Goal: Task Accomplishment & Management: Use online tool/utility

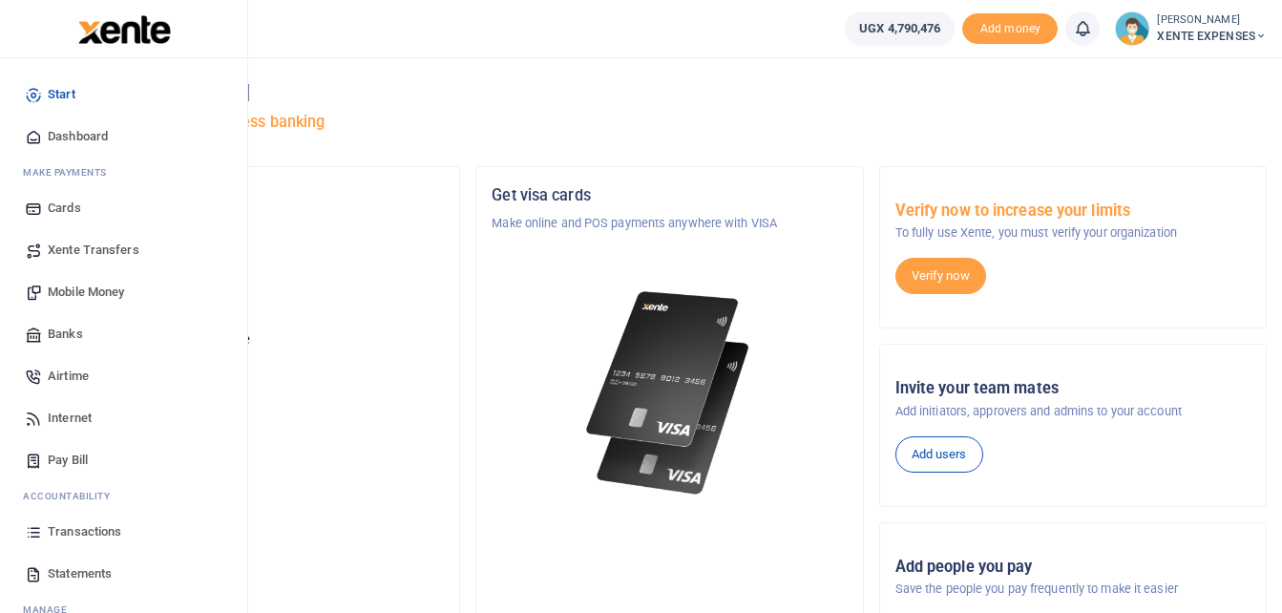
click at [97, 527] on span "Transactions" at bounding box center [85, 531] width 74 height 19
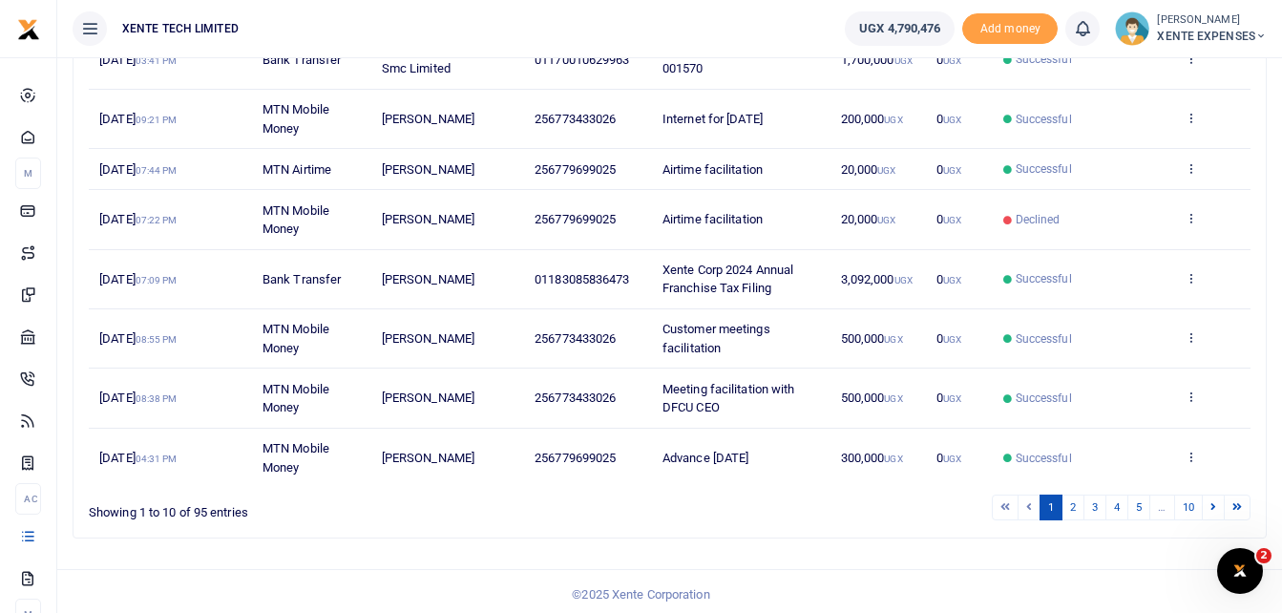
scroll to position [432, 0]
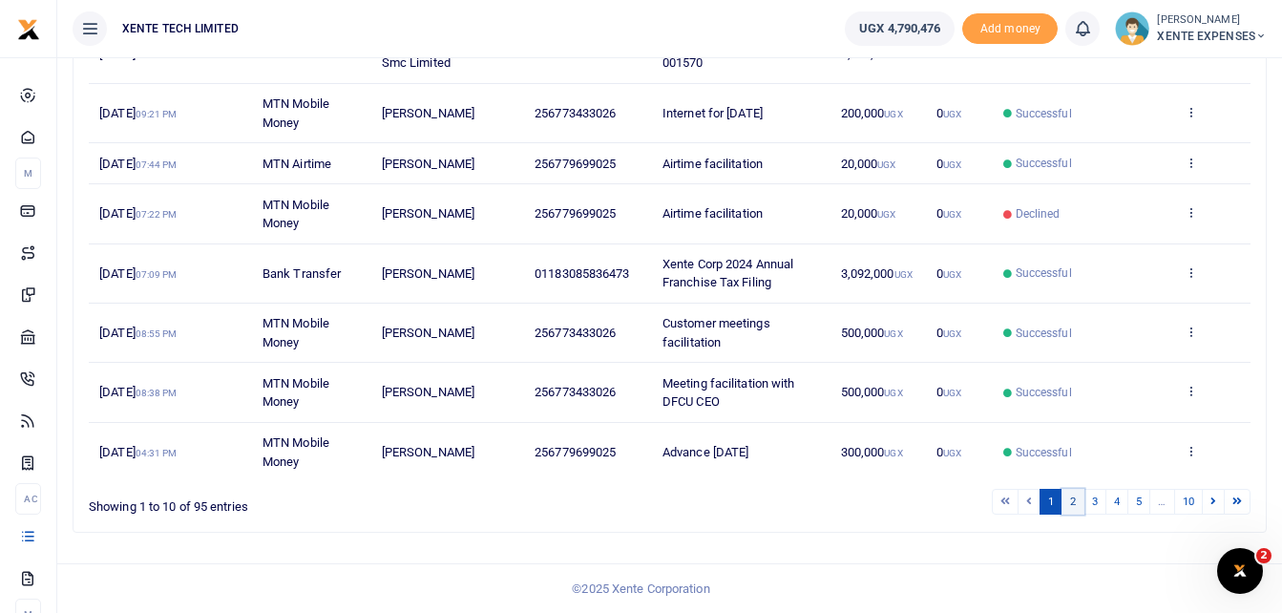
click at [1071, 500] on link "2" at bounding box center [1073, 502] width 23 height 26
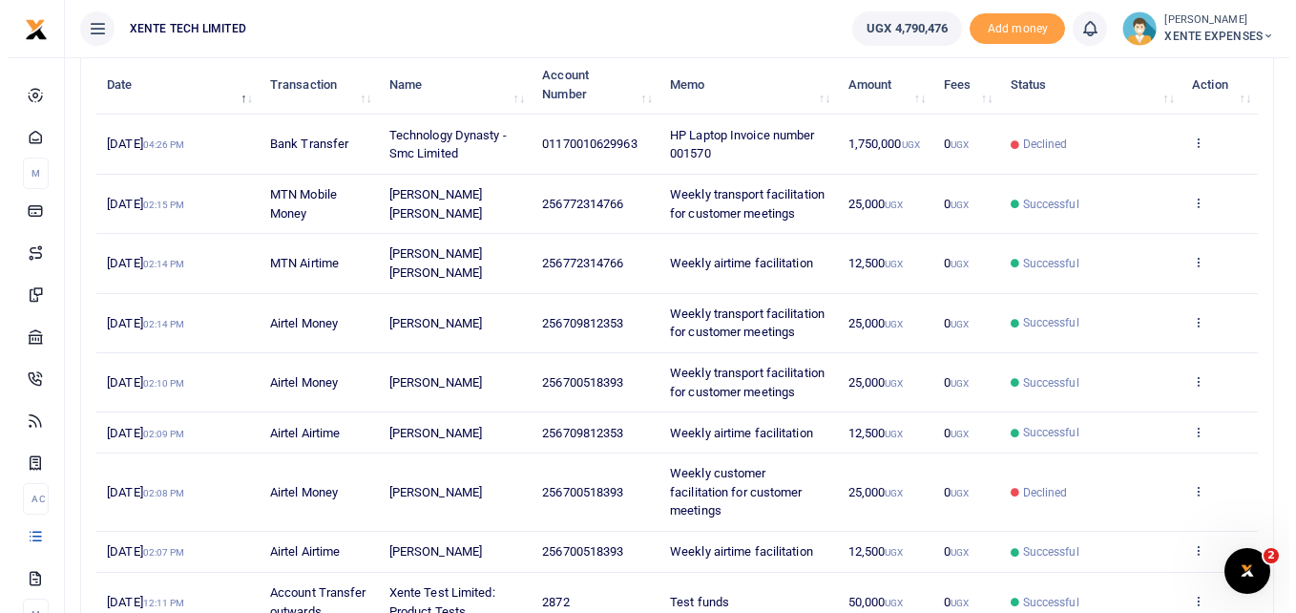
scroll to position [0, 0]
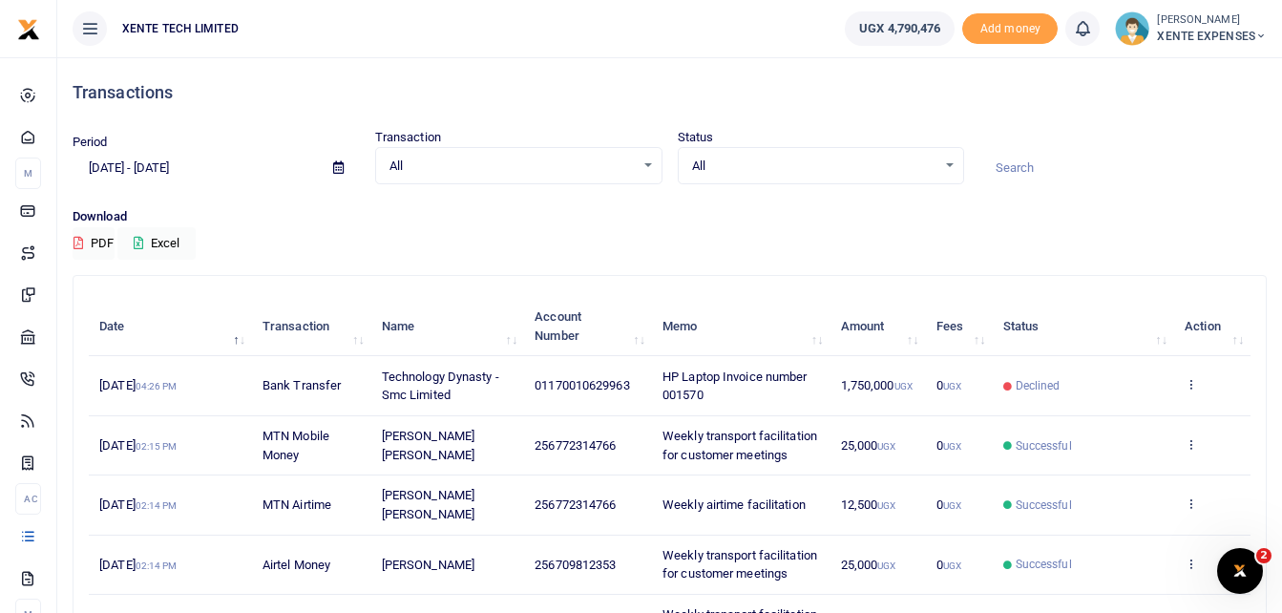
click at [1073, 168] on input at bounding box center [1122, 168] width 287 height 32
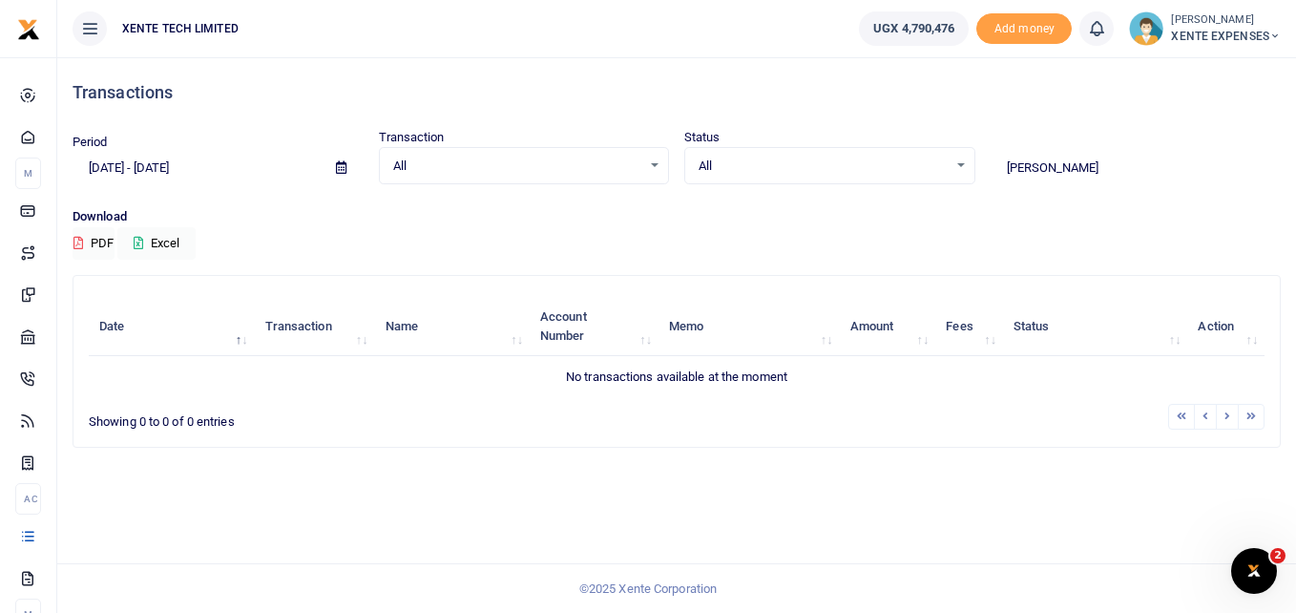
type input "Emmanuel"
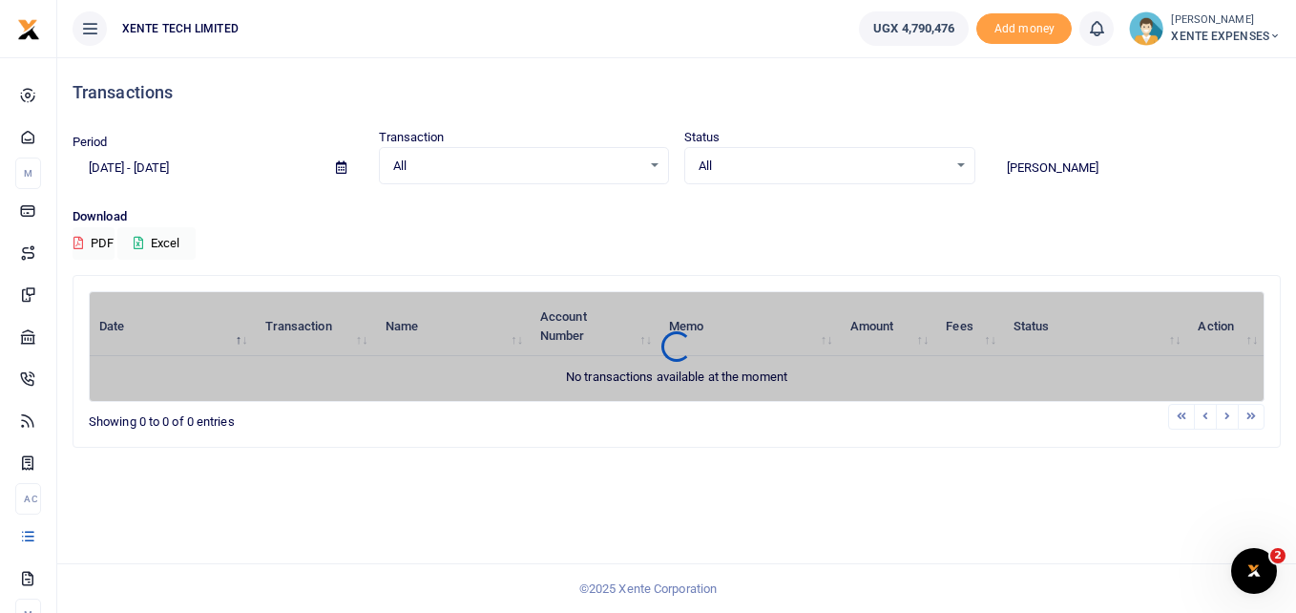
click at [337, 166] on icon at bounding box center [341, 167] width 11 height 12
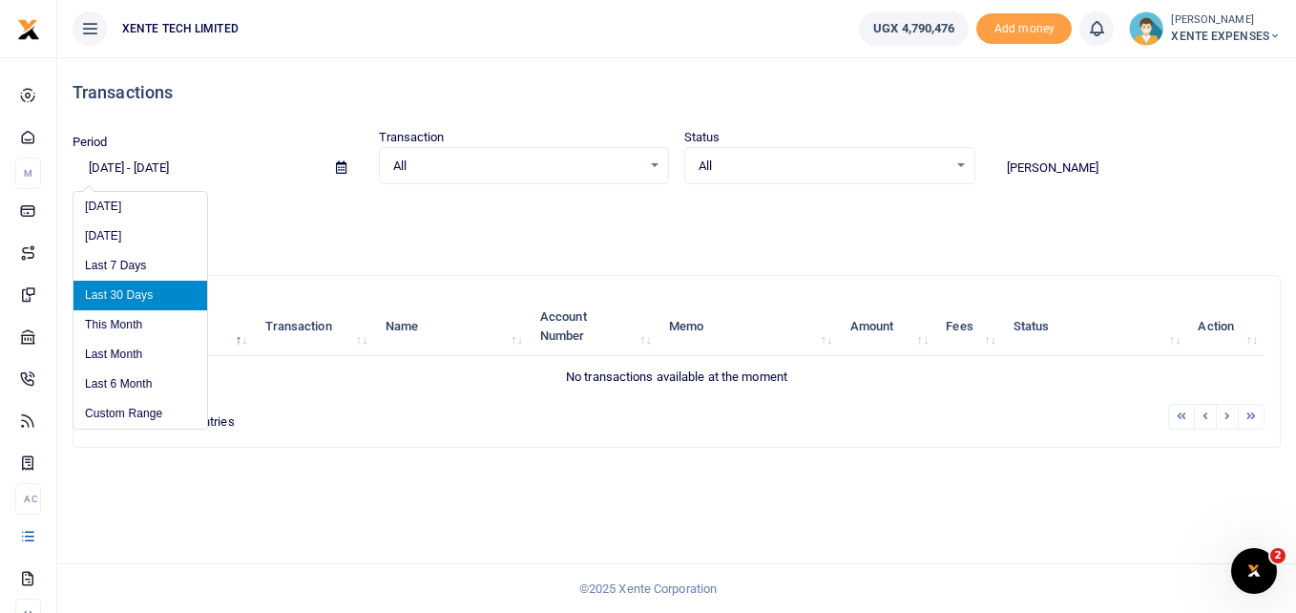
click at [126, 290] on li "Last 30 Days" at bounding box center [141, 296] width 134 height 30
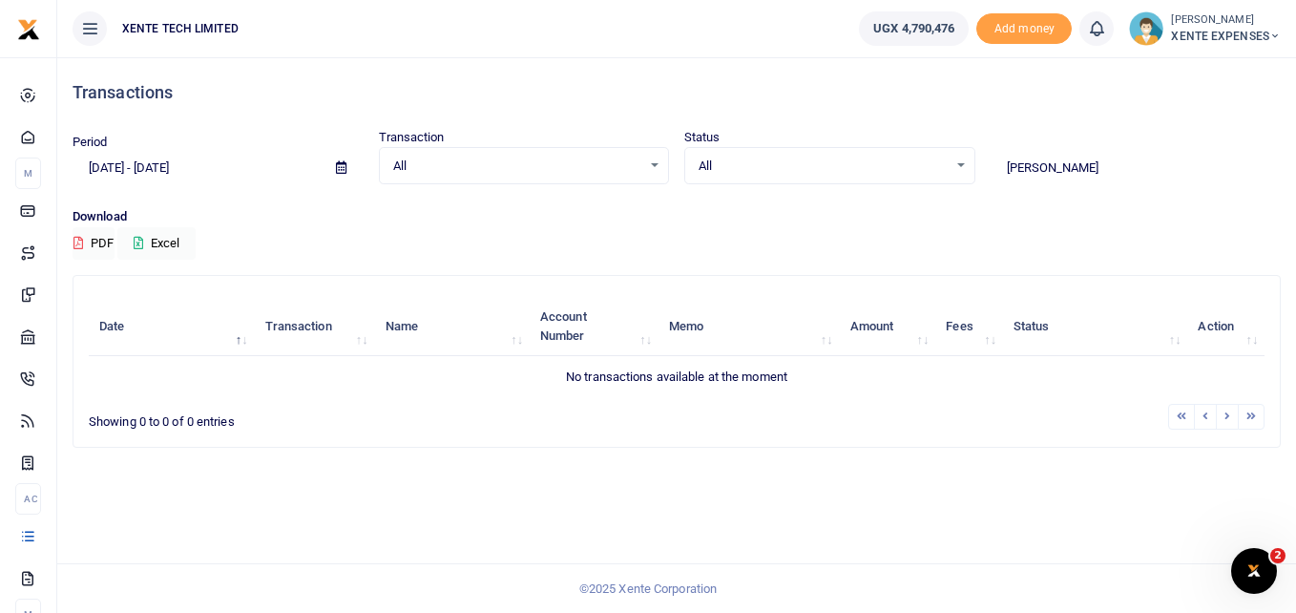
click at [1092, 167] on input "Emmanuel" at bounding box center [1136, 168] width 291 height 32
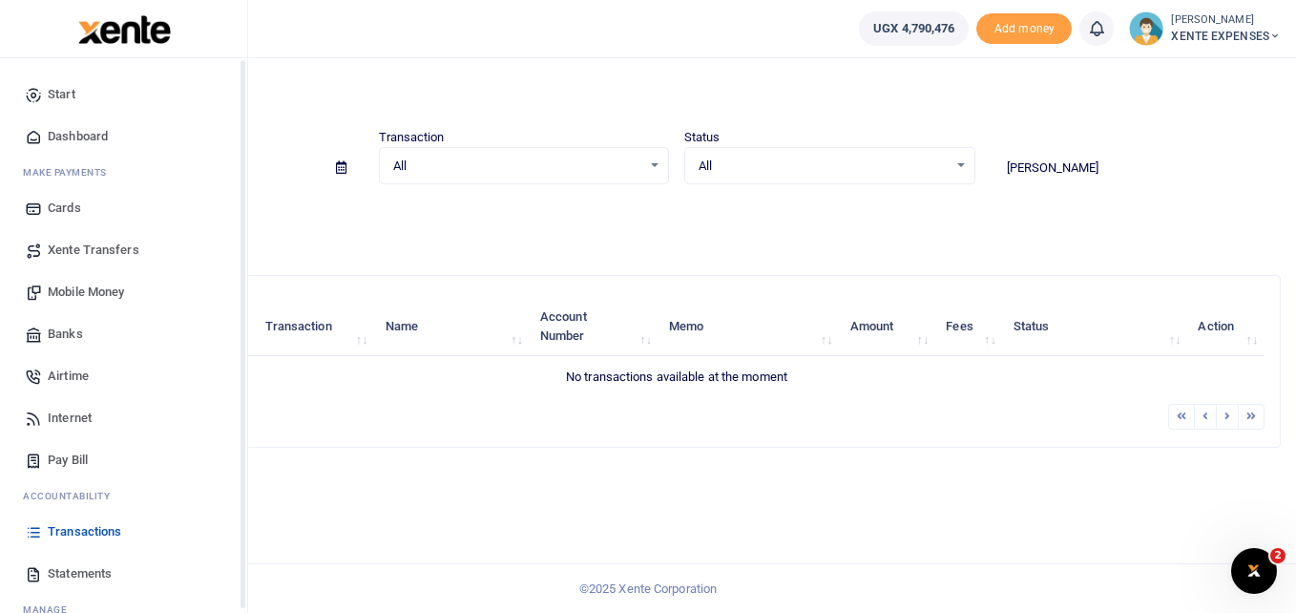
click at [72, 537] on span "Transactions" at bounding box center [85, 531] width 74 height 19
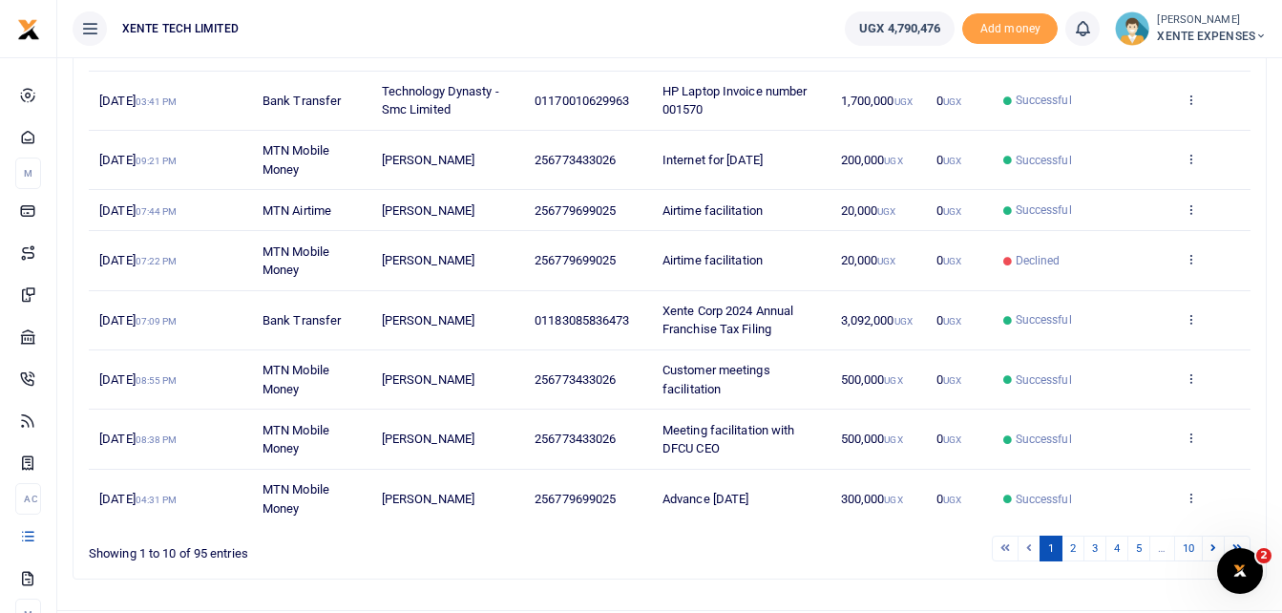
scroll to position [432, 0]
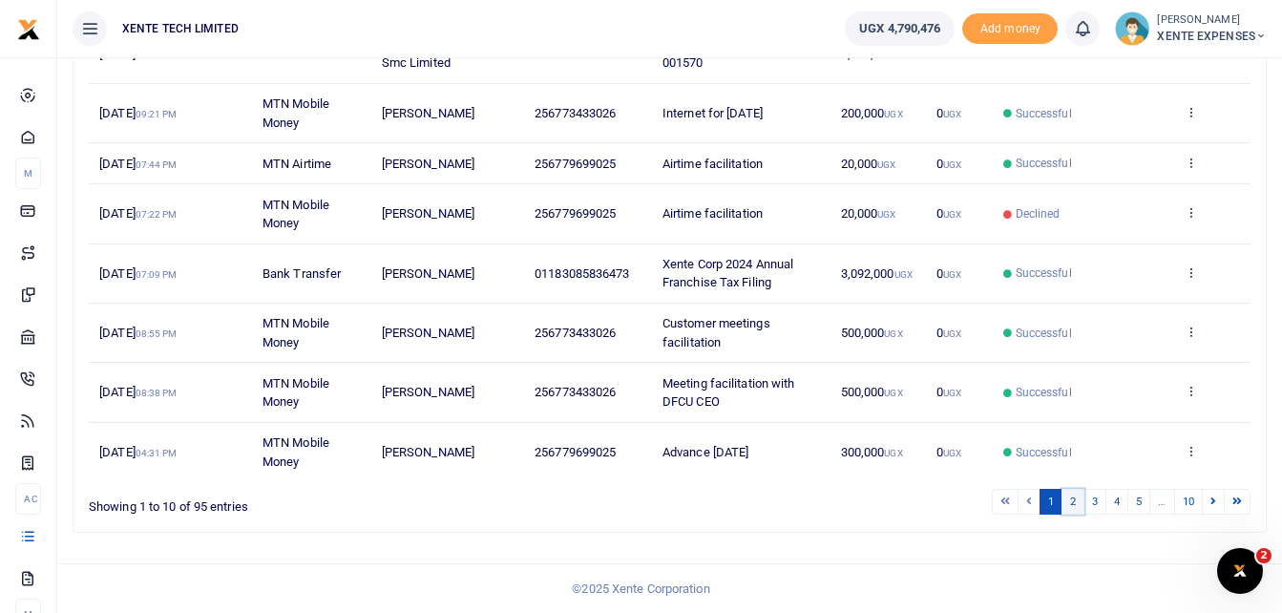
click at [1077, 500] on link "2" at bounding box center [1073, 502] width 23 height 26
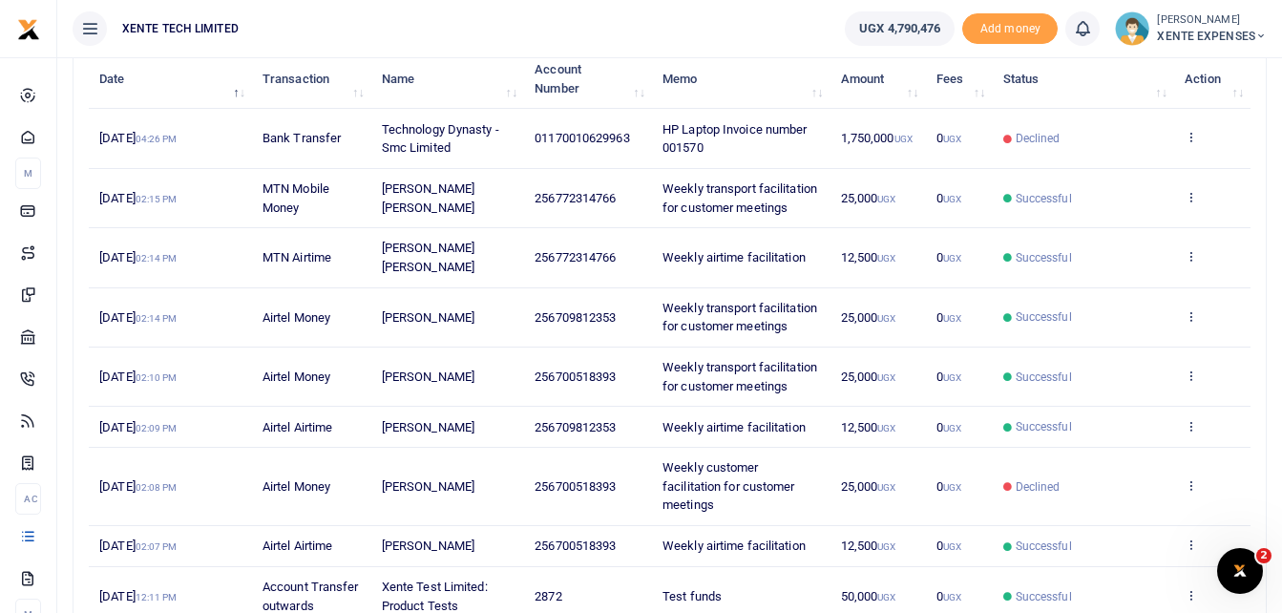
scroll to position [146, 0]
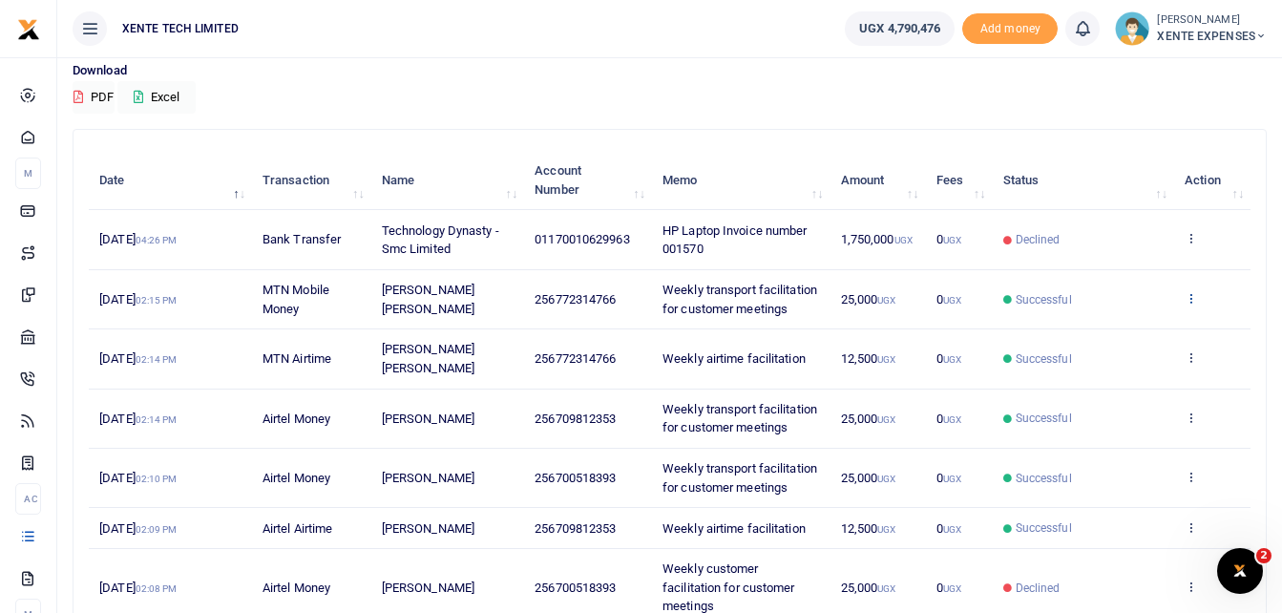
click at [1190, 302] on icon at bounding box center [1191, 297] width 12 height 13
click at [1131, 379] on link "Send again" at bounding box center [1120, 381] width 151 height 27
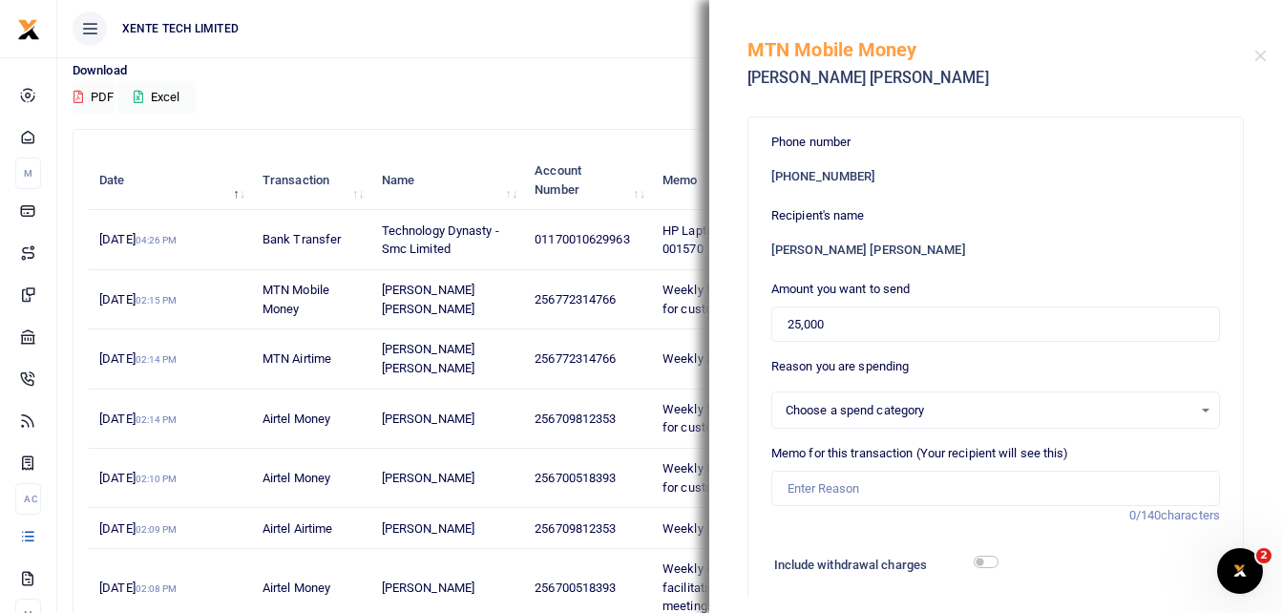
select select "15"
click at [845, 491] on input "Memo for this transaction (Your recipient will see this)" at bounding box center [995, 489] width 449 height 36
type input "Weekly transport facilitation for customer meetings"
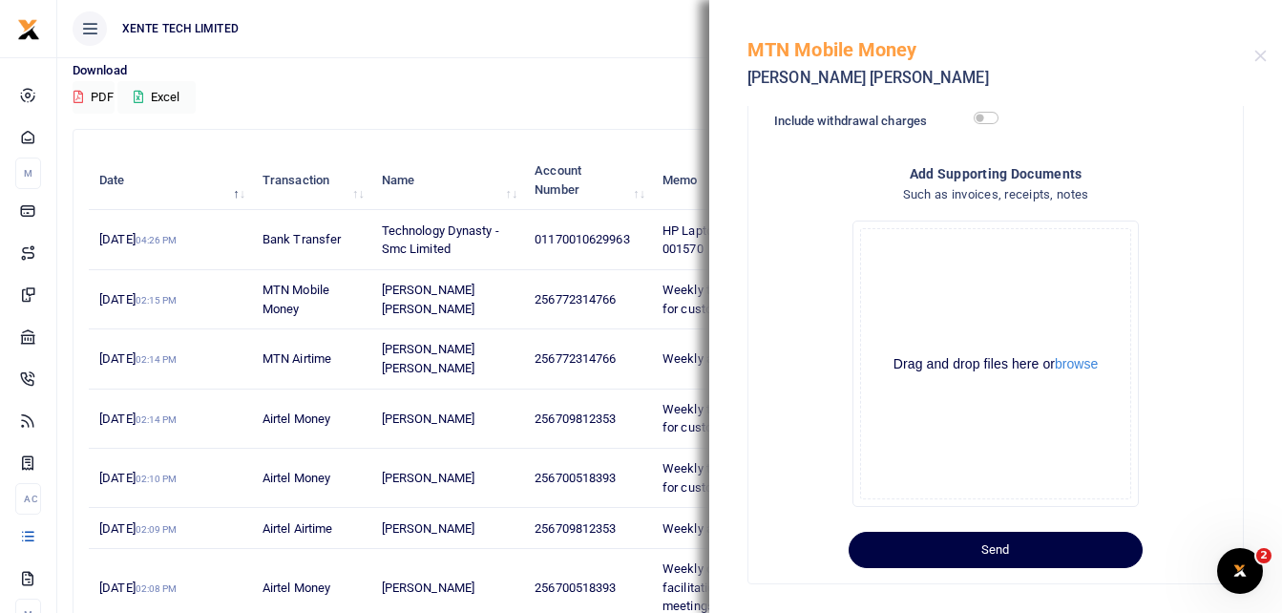
scroll to position [461, 0]
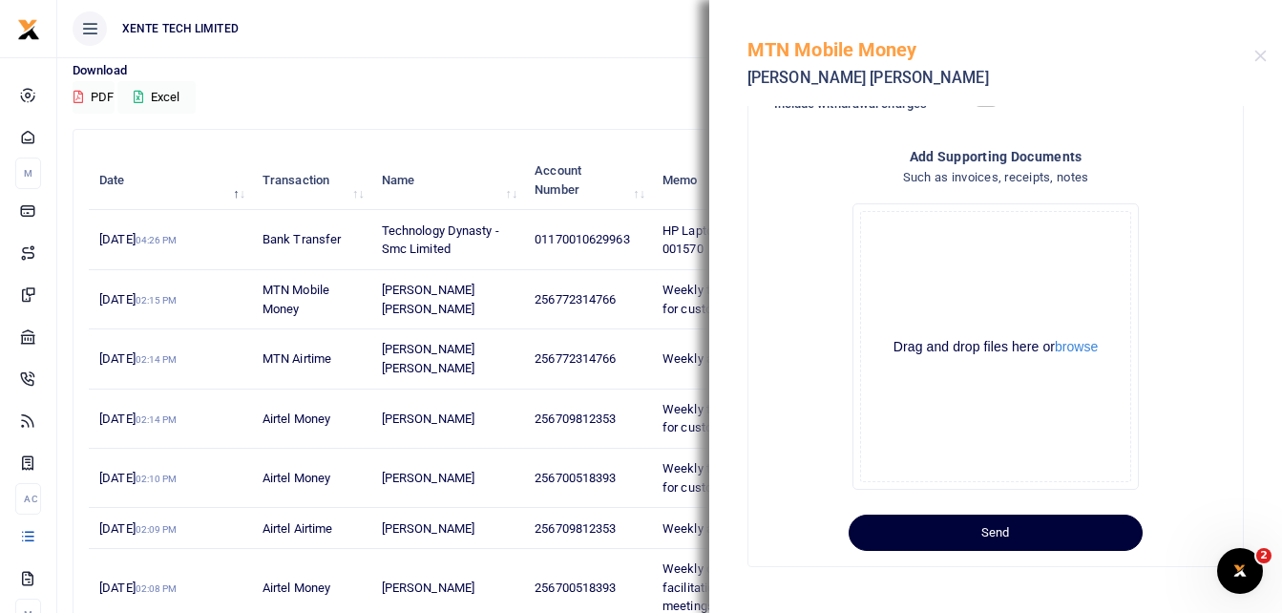
click at [1021, 531] on button "Send" at bounding box center [996, 533] width 294 height 36
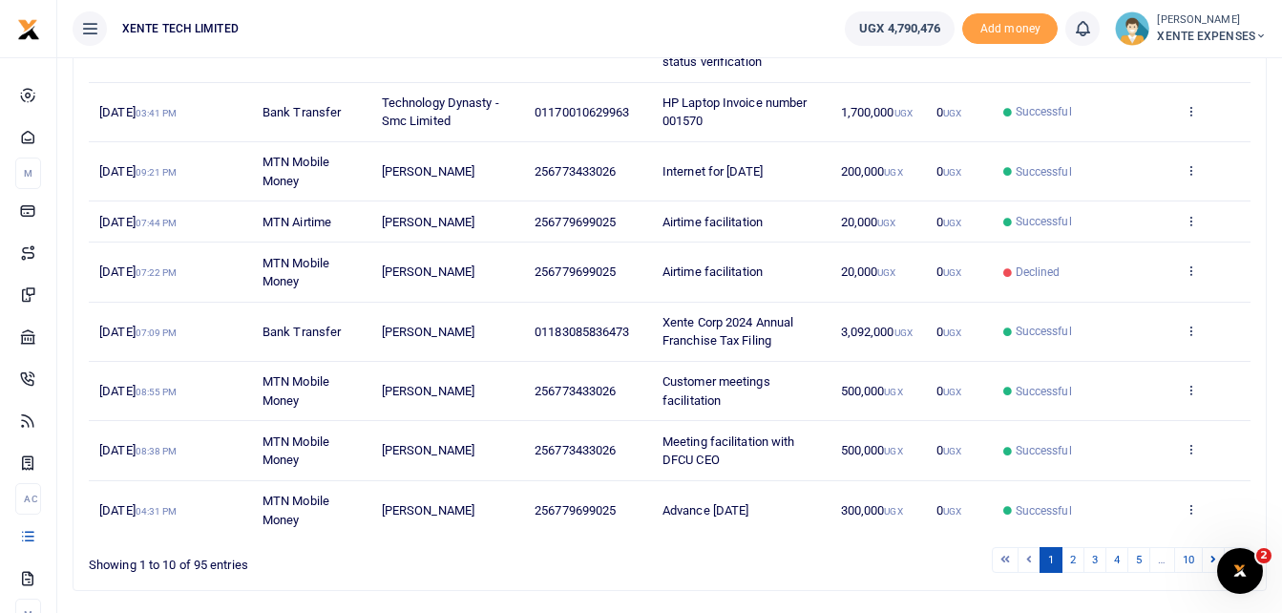
scroll to position [405, 0]
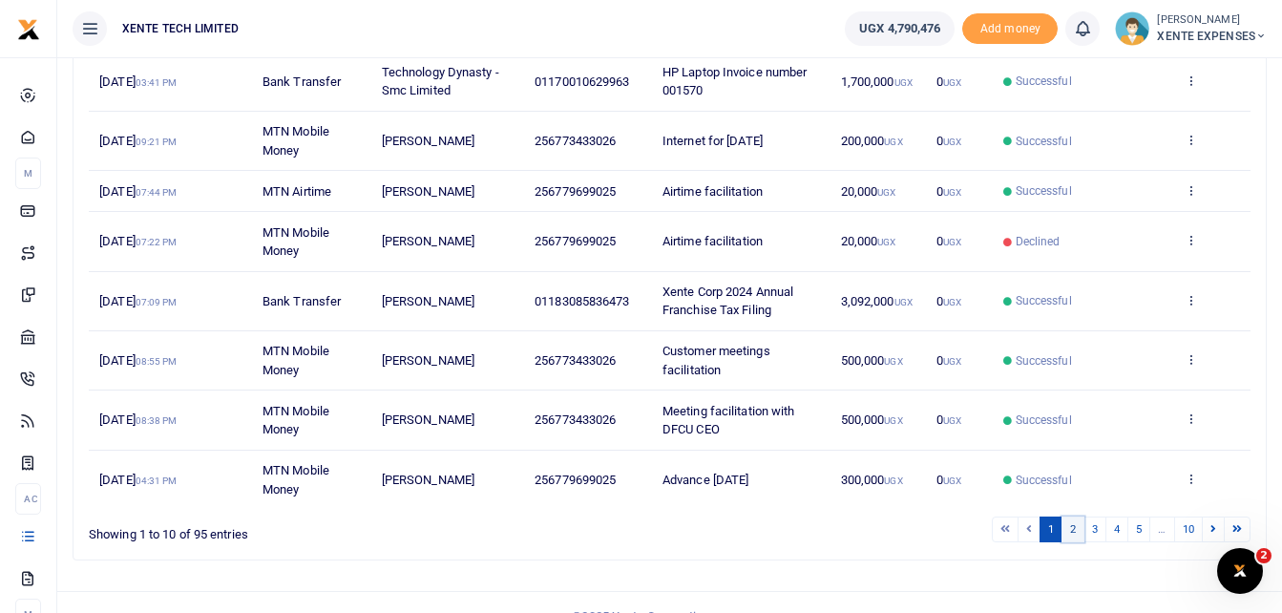
click at [1075, 532] on link "2" at bounding box center [1073, 529] width 23 height 26
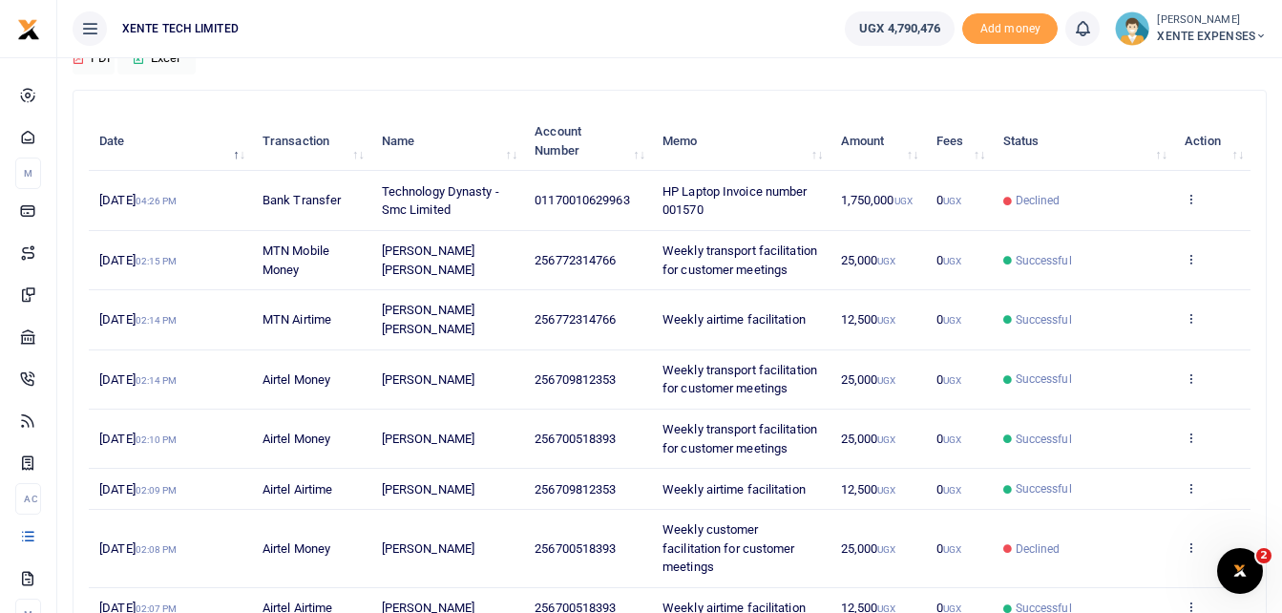
scroll to position [218, 0]
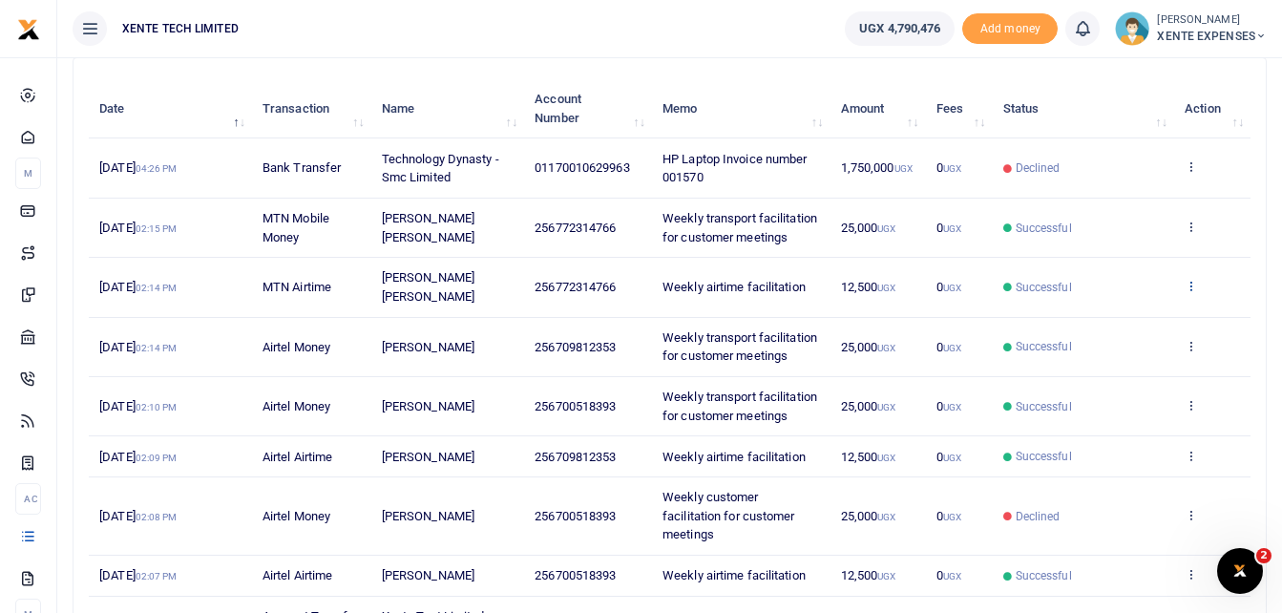
click at [1191, 292] on icon at bounding box center [1191, 285] width 12 height 13
click at [1128, 380] on link "Send again" at bounding box center [1120, 380] width 151 height 27
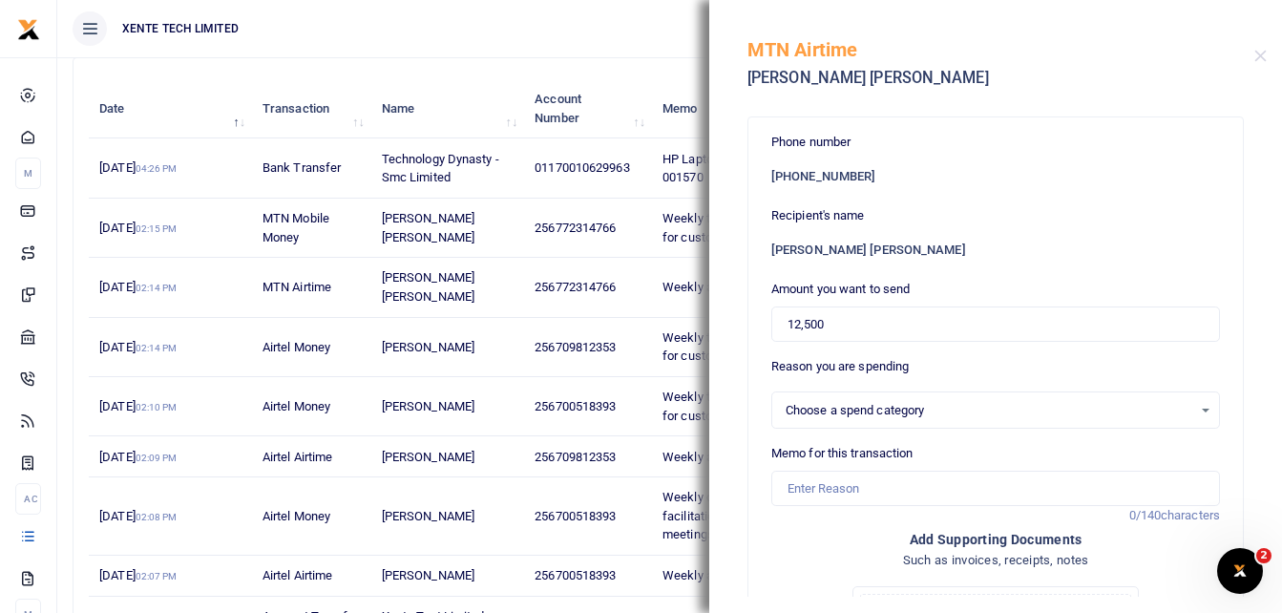
select select "15"
click at [802, 475] on input "Memo for this transaction" at bounding box center [995, 489] width 449 height 36
type input "Weekly airtime facilitation"
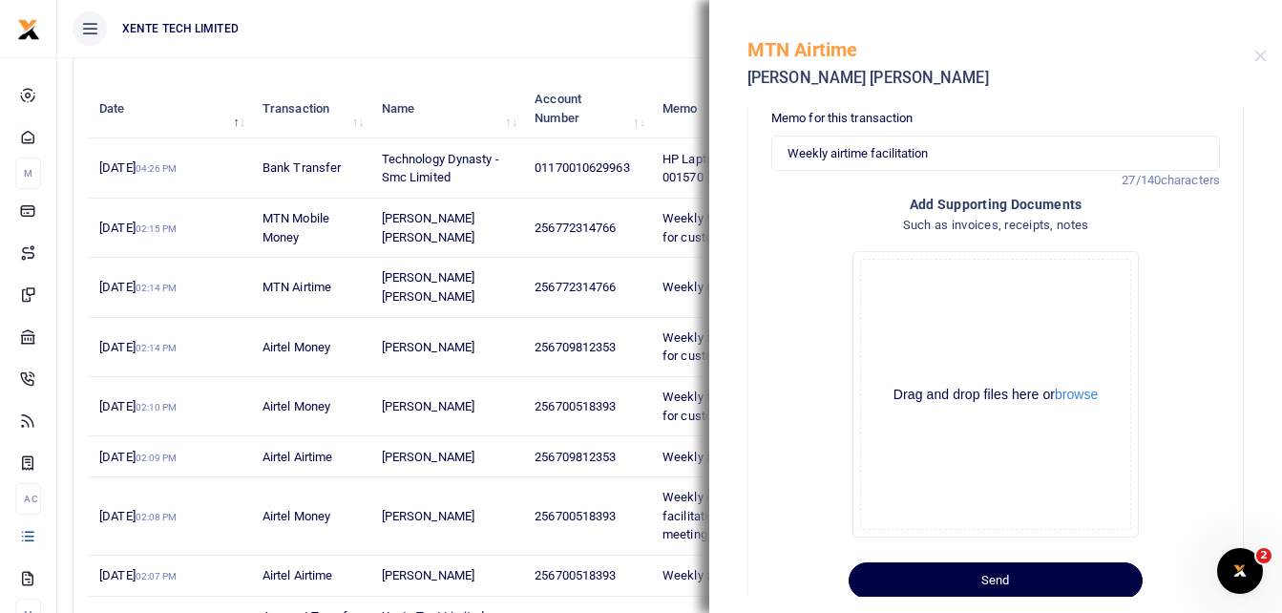
scroll to position [384, 0]
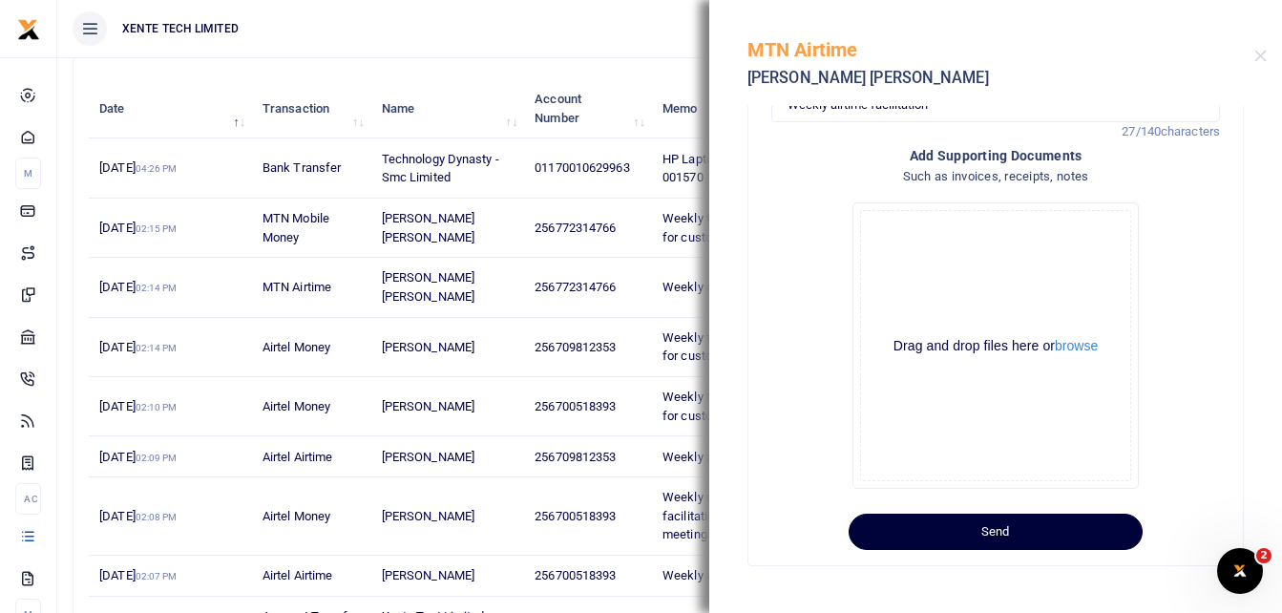
click at [958, 530] on button "Send" at bounding box center [996, 532] width 294 height 36
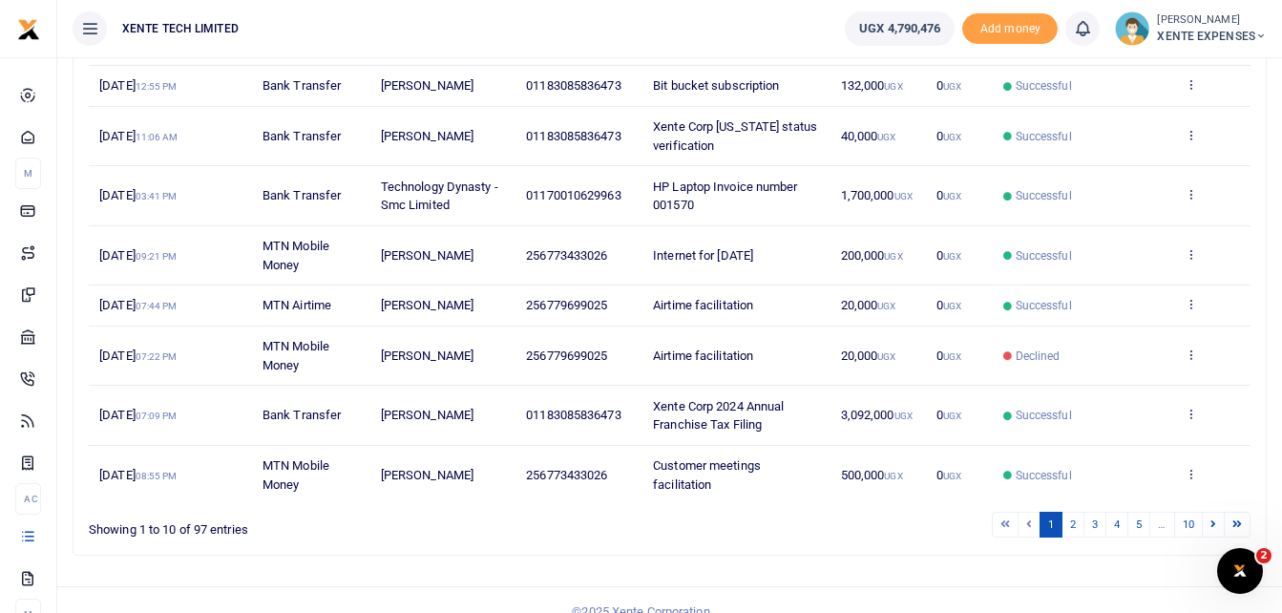
scroll to position [432, 0]
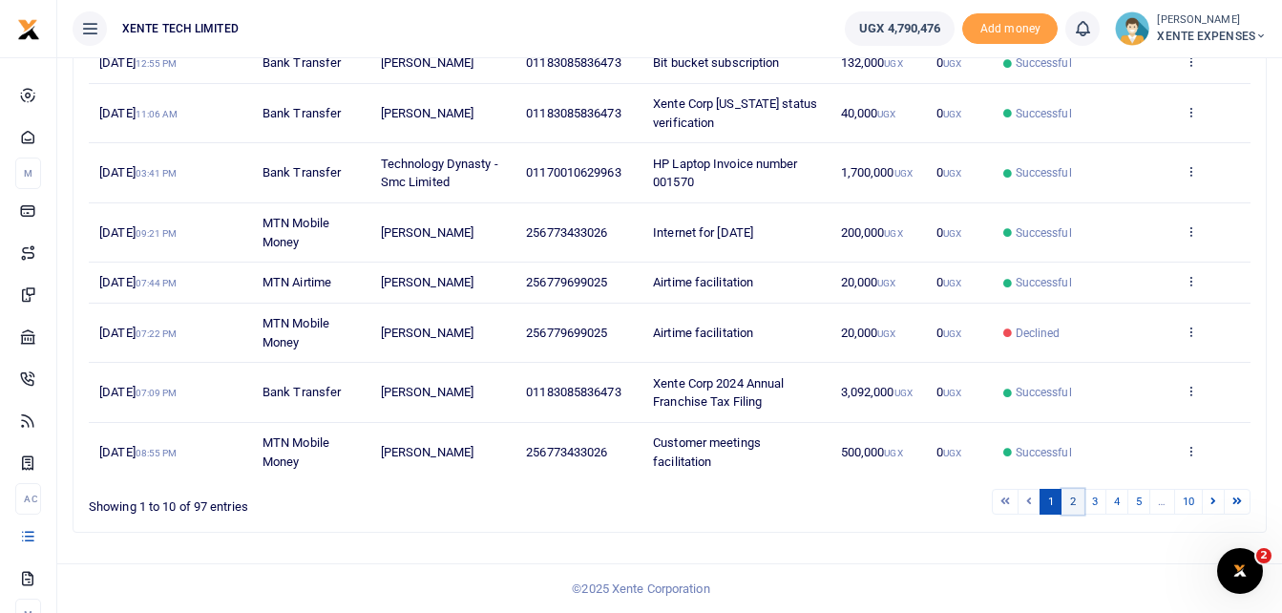
click at [1074, 503] on link "2" at bounding box center [1073, 502] width 23 height 26
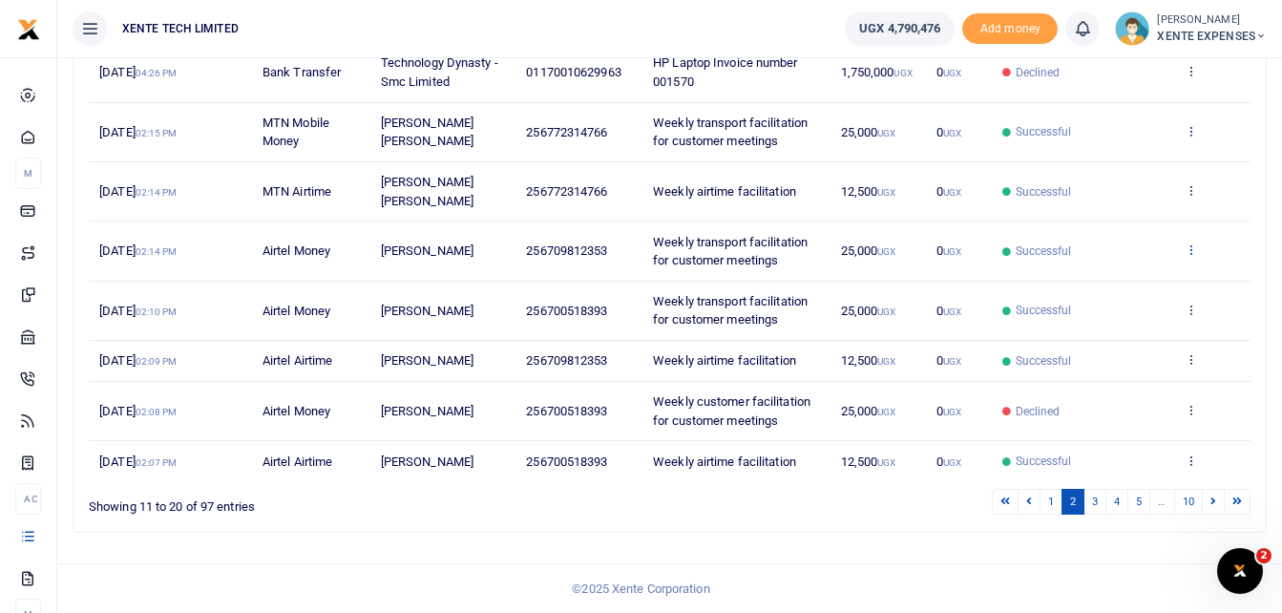
click at [1192, 246] on icon at bounding box center [1191, 248] width 12 height 13
click at [1145, 326] on link "Send again" at bounding box center [1120, 324] width 151 height 27
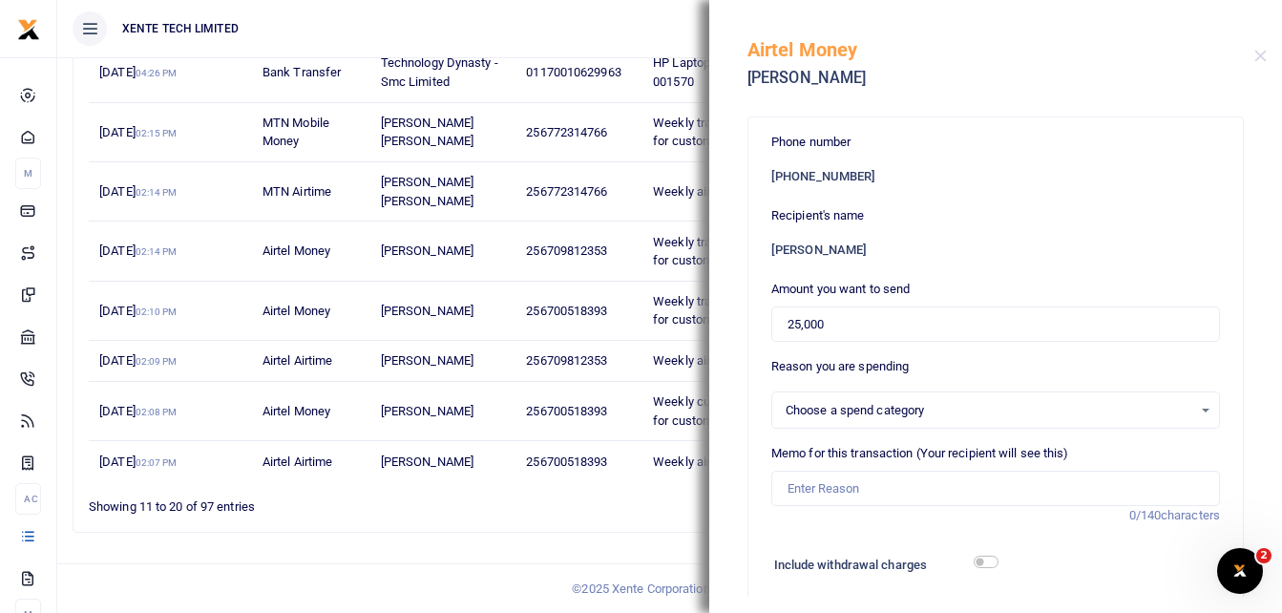
select select "15"
click at [831, 487] on input "Memo for this transaction (Your recipient will see this)" at bounding box center [995, 489] width 449 height 36
type input "Weekly transport facilitation for customer meetings"
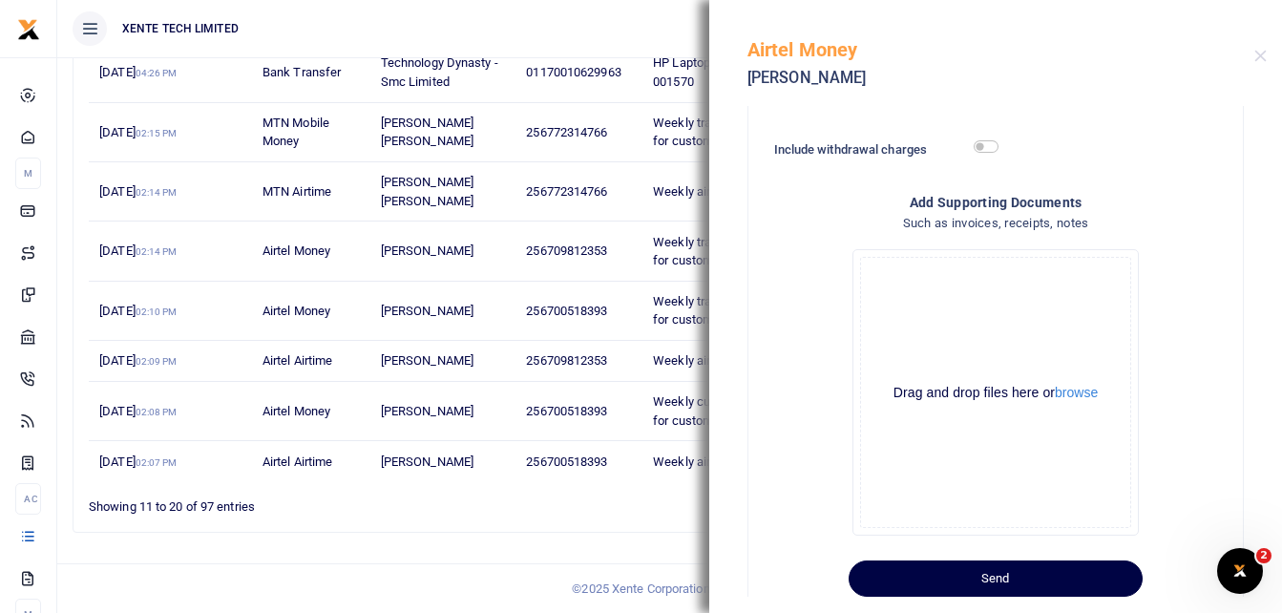
scroll to position [461, 0]
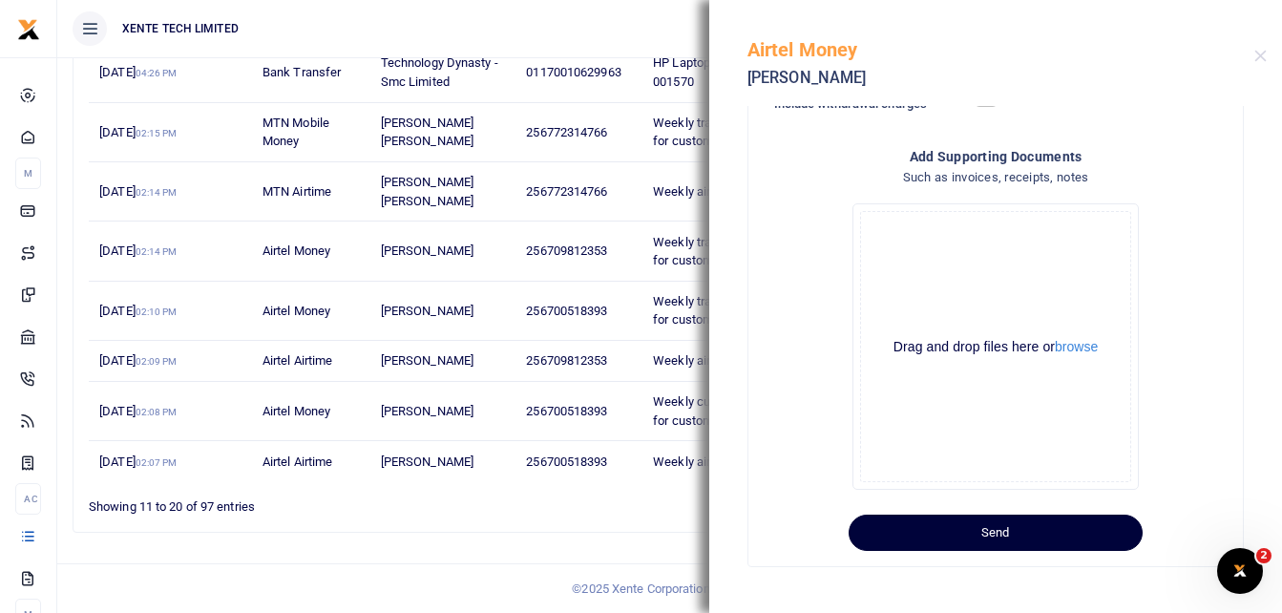
click at [997, 521] on button "Send" at bounding box center [996, 533] width 294 height 36
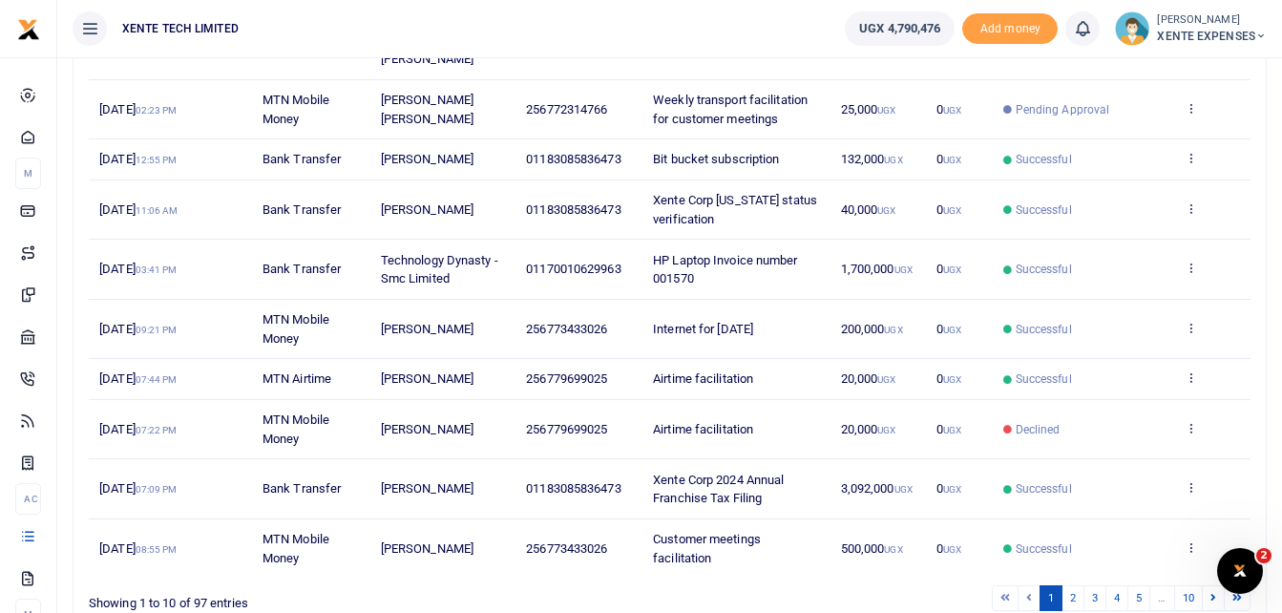
scroll to position [432, 0]
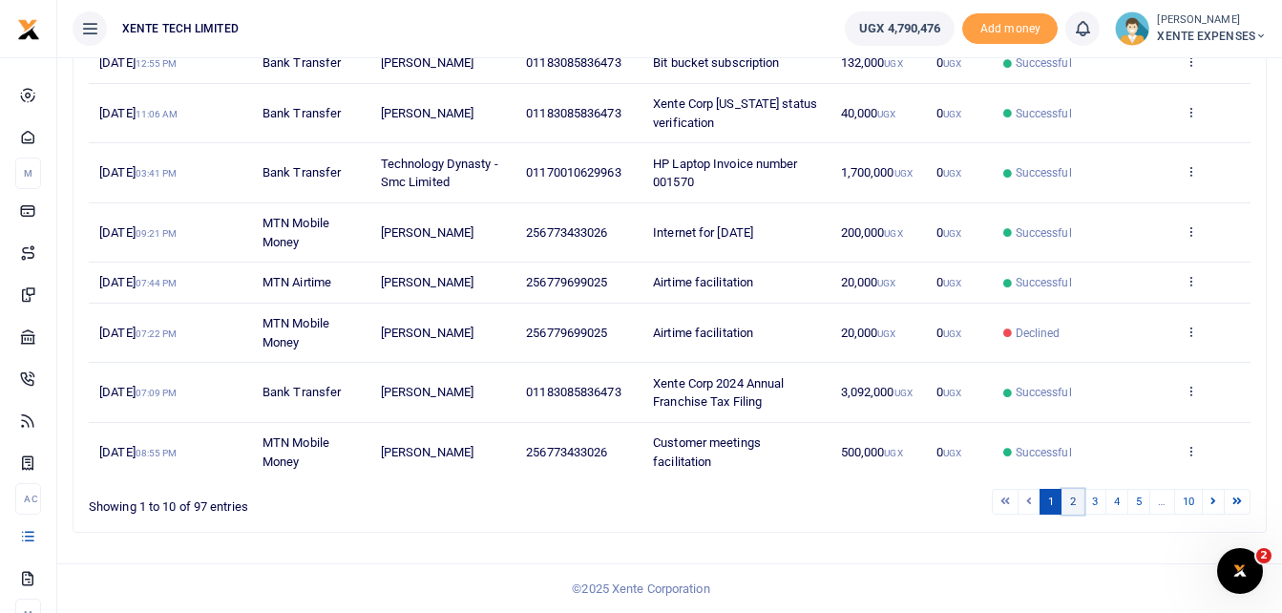
click at [1071, 500] on link "2" at bounding box center [1073, 502] width 23 height 26
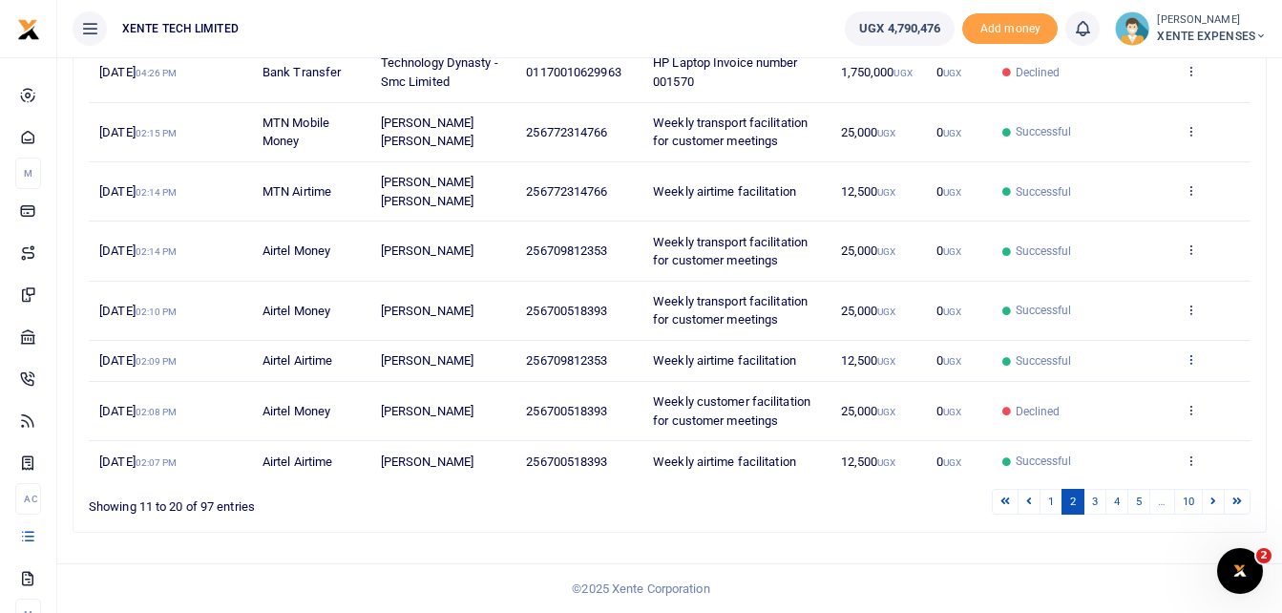
click at [1189, 355] on icon at bounding box center [1191, 358] width 12 height 13
click at [1142, 433] on link "Send again" at bounding box center [1120, 434] width 151 height 27
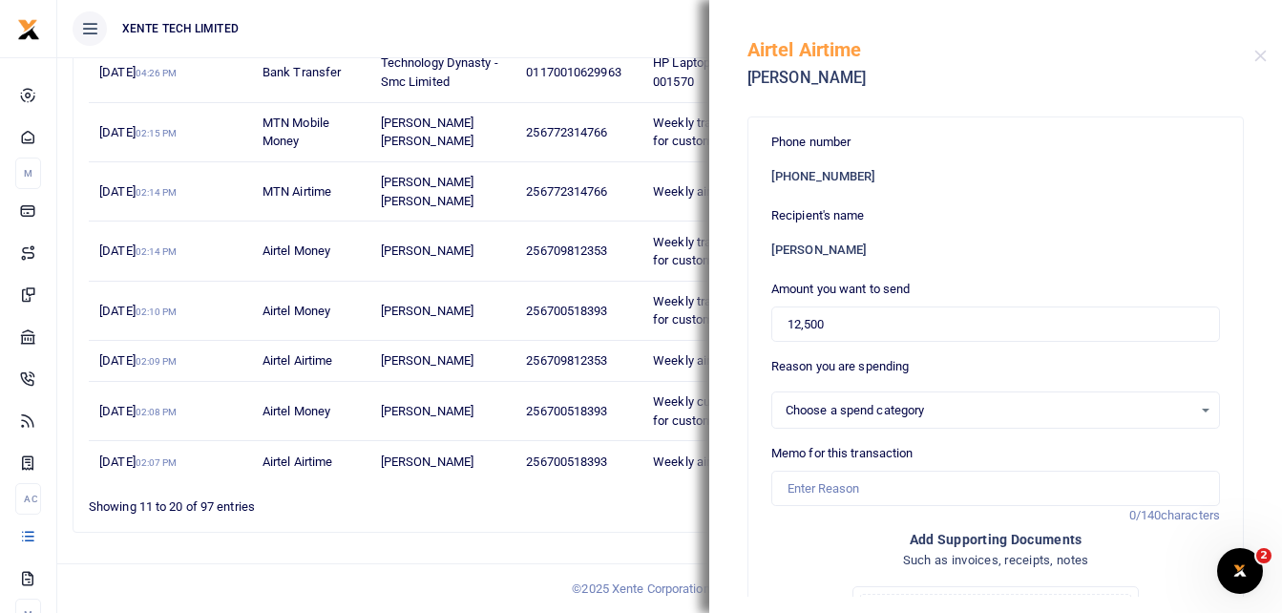
select select "15"
click at [806, 493] on input "Memo for this transaction" at bounding box center [995, 489] width 449 height 36
type input "Weekly airtime facilitation"
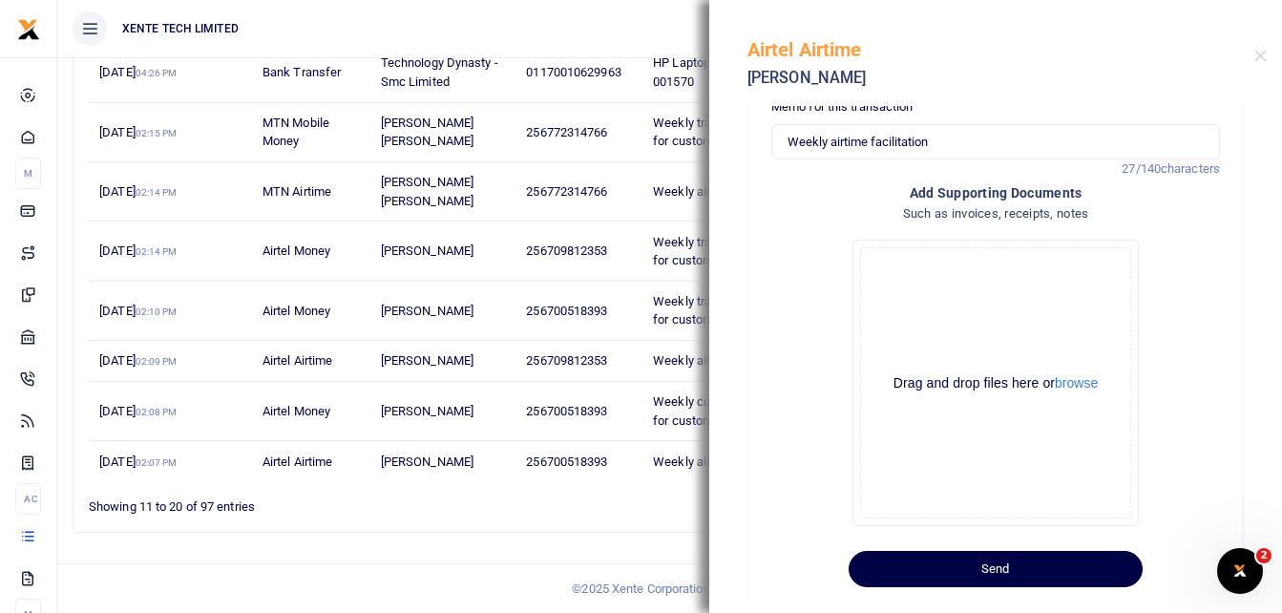
scroll to position [384, 0]
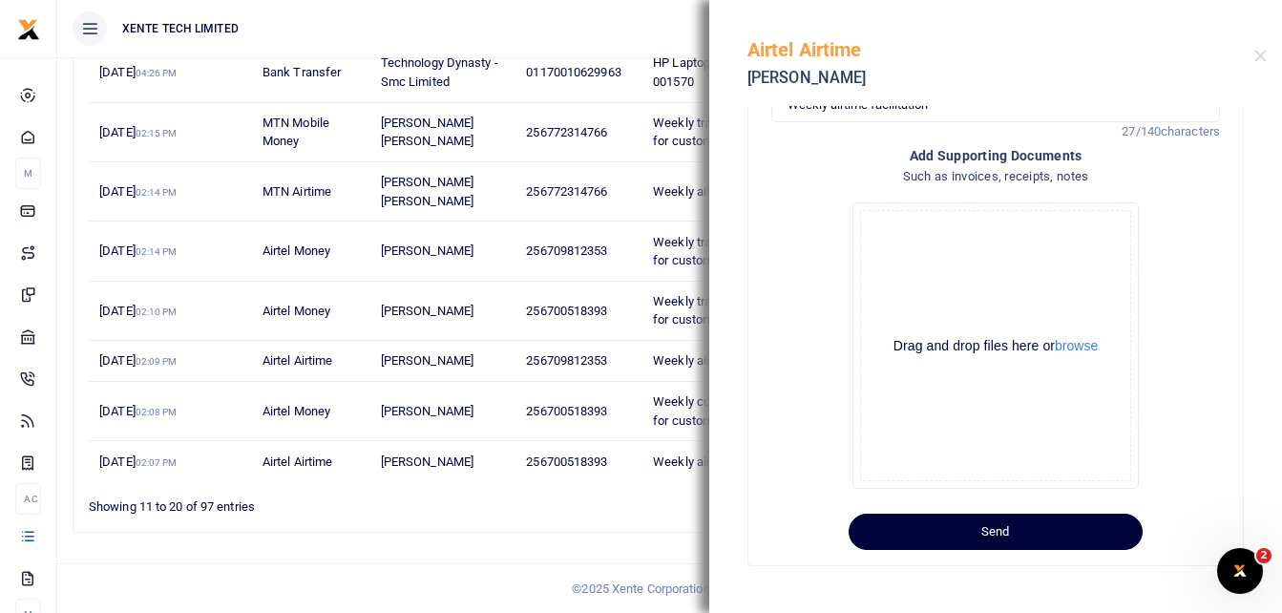
click at [1028, 525] on button "Send" at bounding box center [996, 532] width 294 height 36
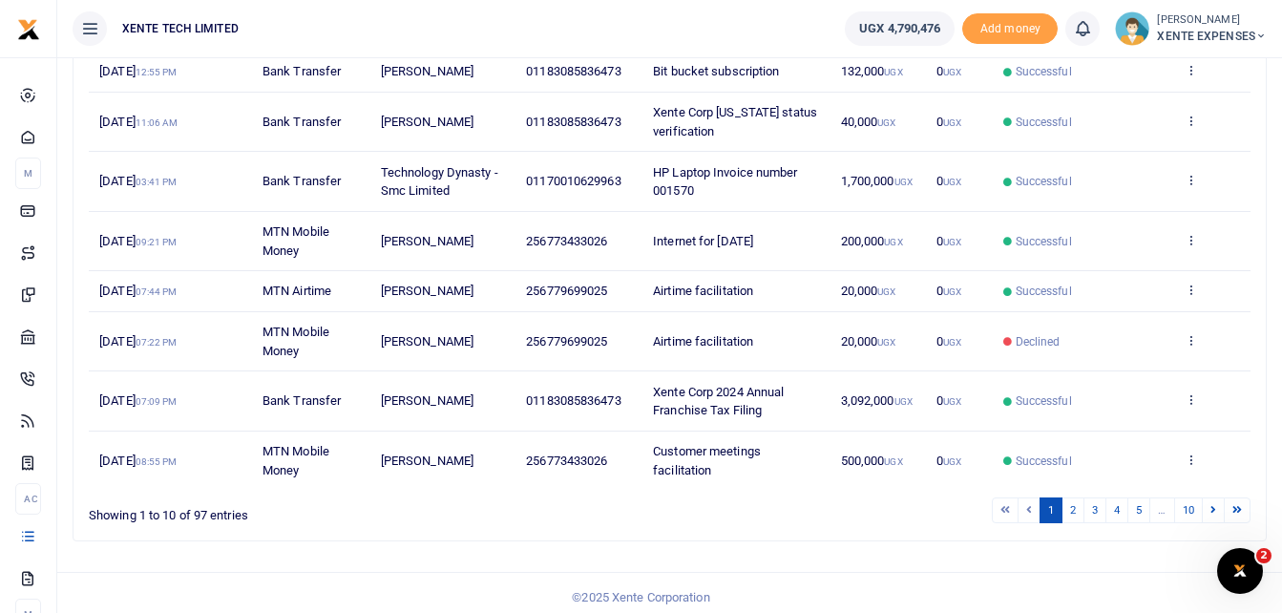
scroll to position [432, 0]
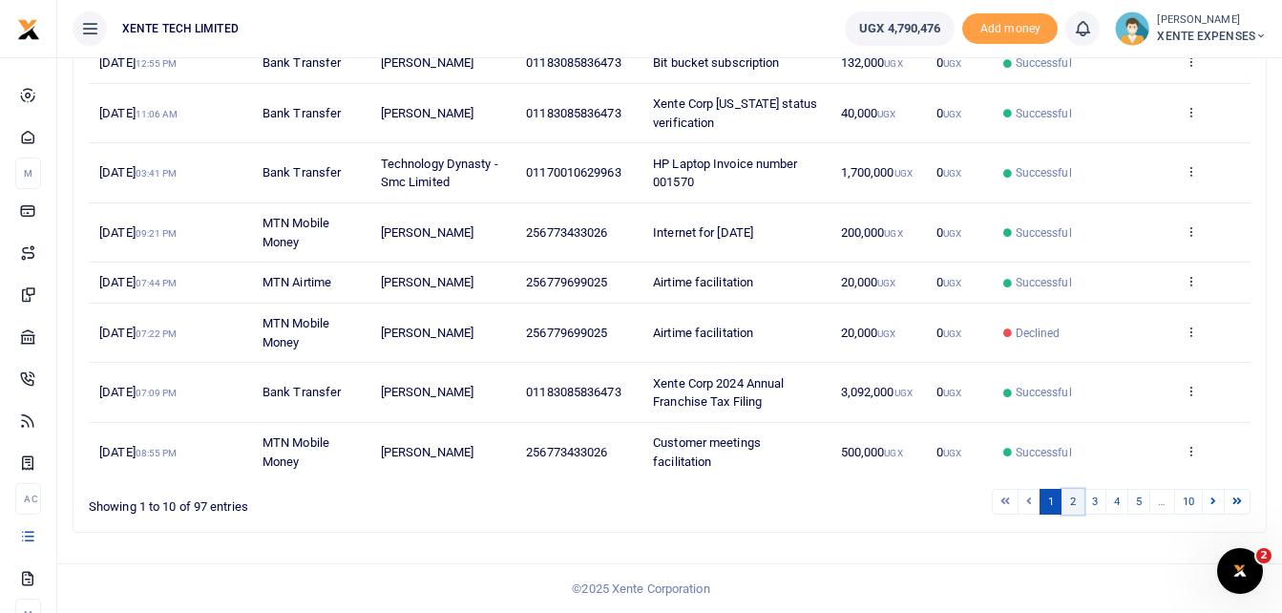
click at [1072, 497] on link "2" at bounding box center [1073, 502] width 23 height 26
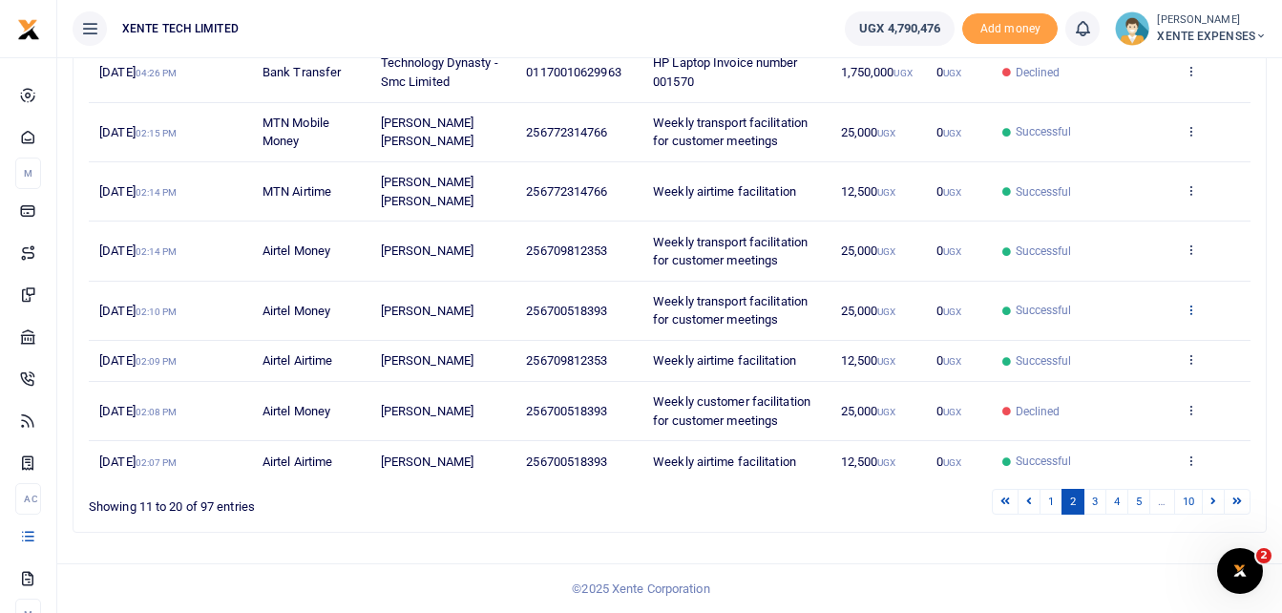
click at [1189, 307] on icon at bounding box center [1191, 309] width 12 height 13
click at [1107, 387] on link "Send again" at bounding box center [1120, 384] width 151 height 27
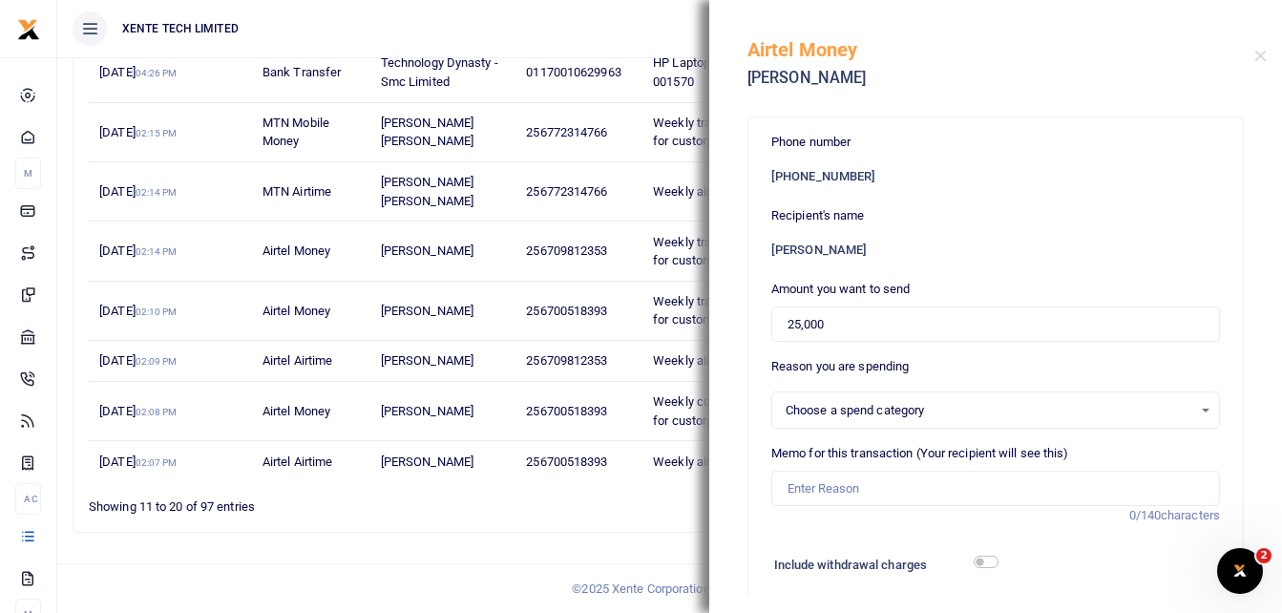
select select "15"
click at [791, 480] on input "Memo for this transaction (Your recipient will see this)" at bounding box center [995, 489] width 449 height 36
type input "Weekly transport facilitation for customer meetings"
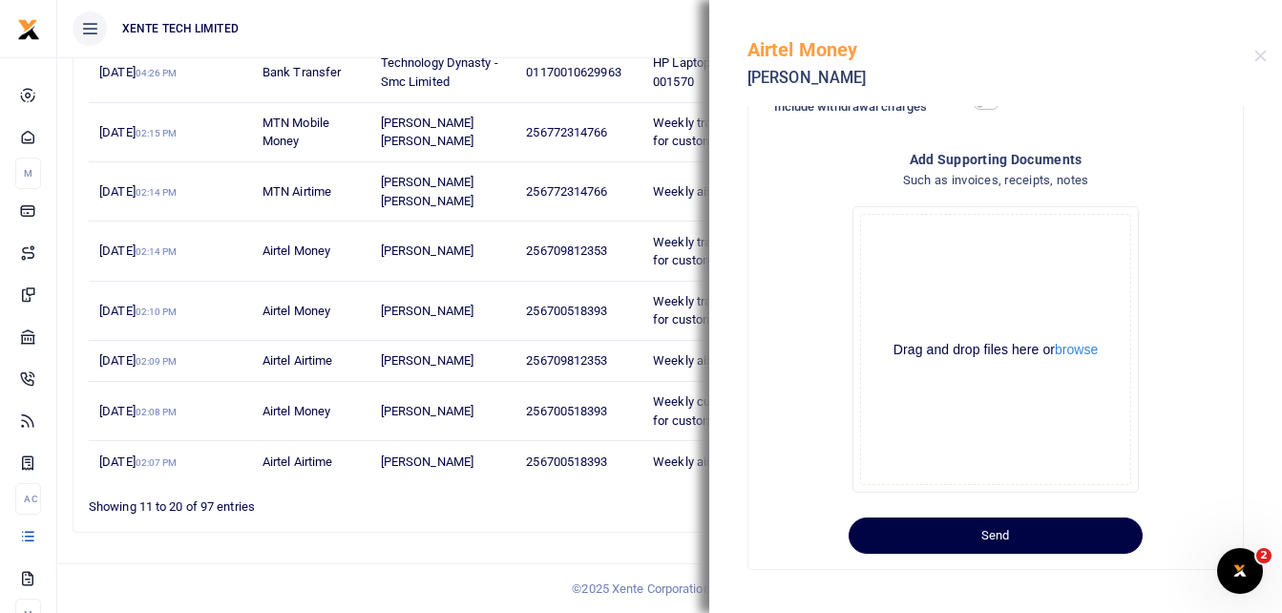
scroll to position [461, 0]
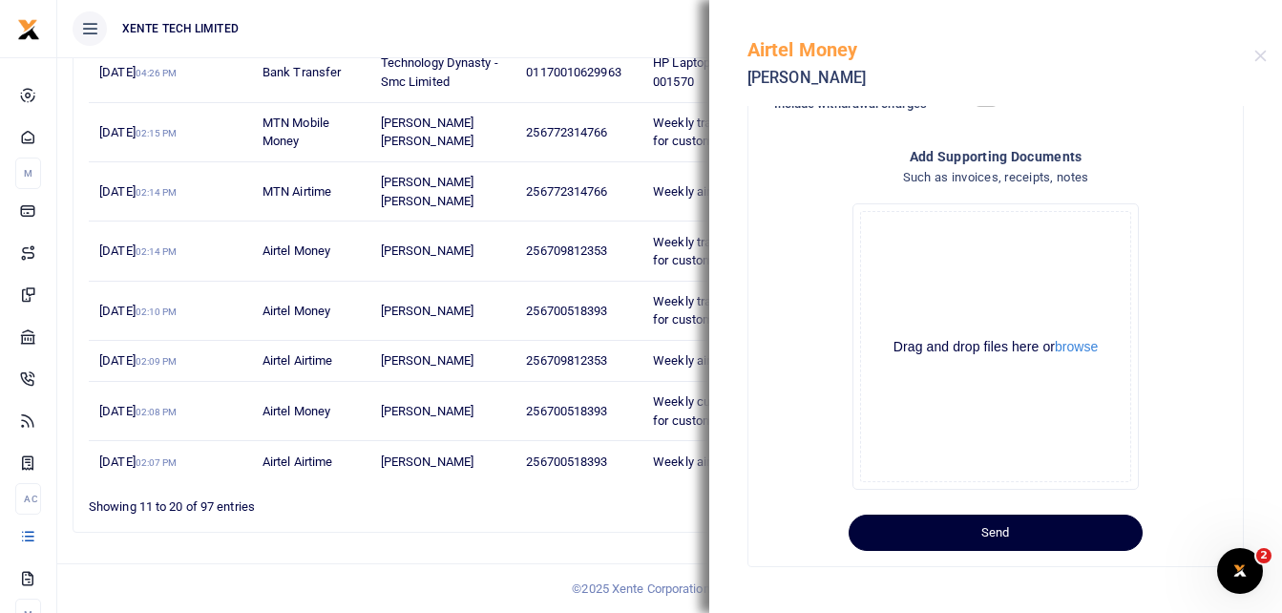
click at [1046, 538] on button "Send" at bounding box center [996, 533] width 294 height 36
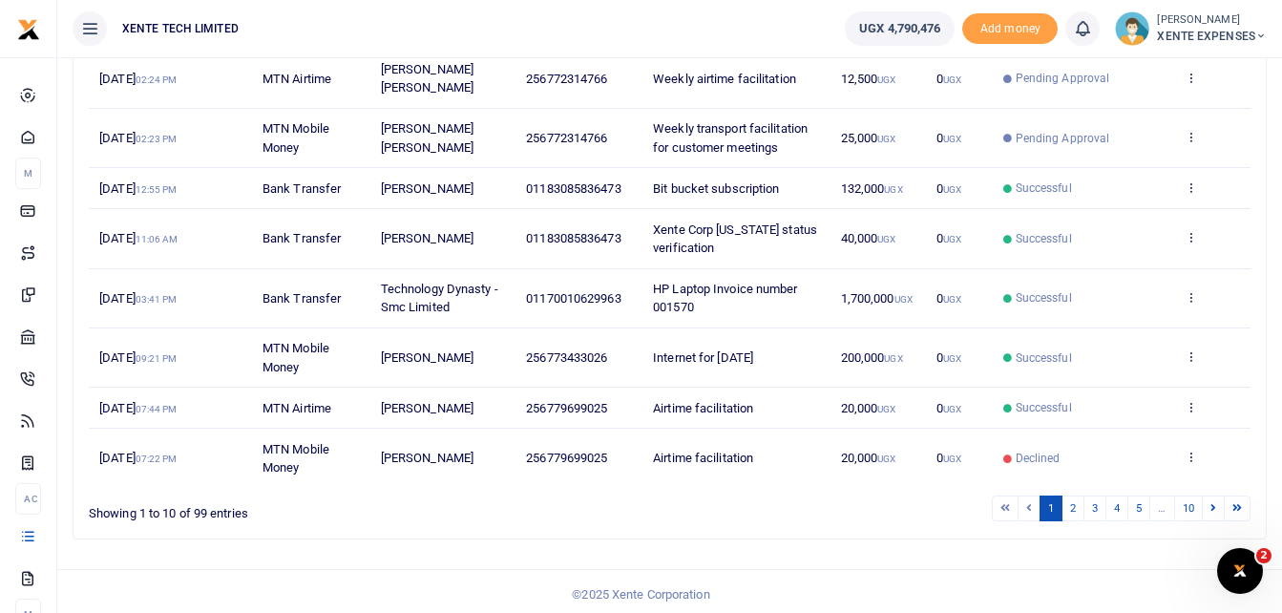
scroll to position [414, 0]
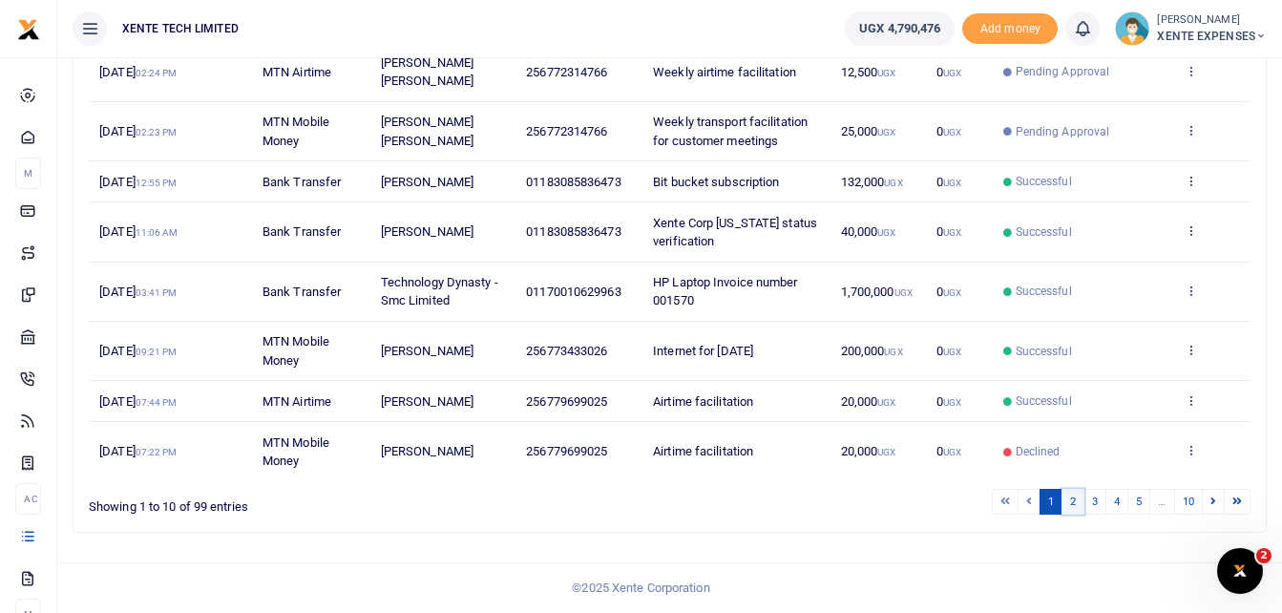
click at [1070, 502] on link "2" at bounding box center [1073, 502] width 23 height 26
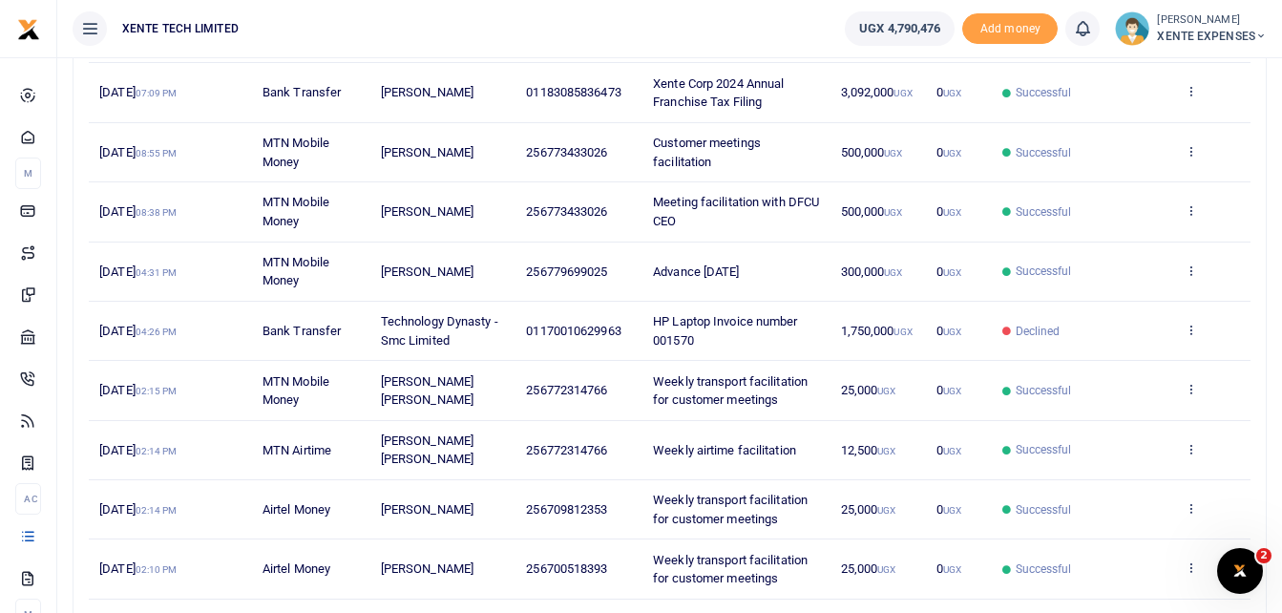
scroll to position [0, 0]
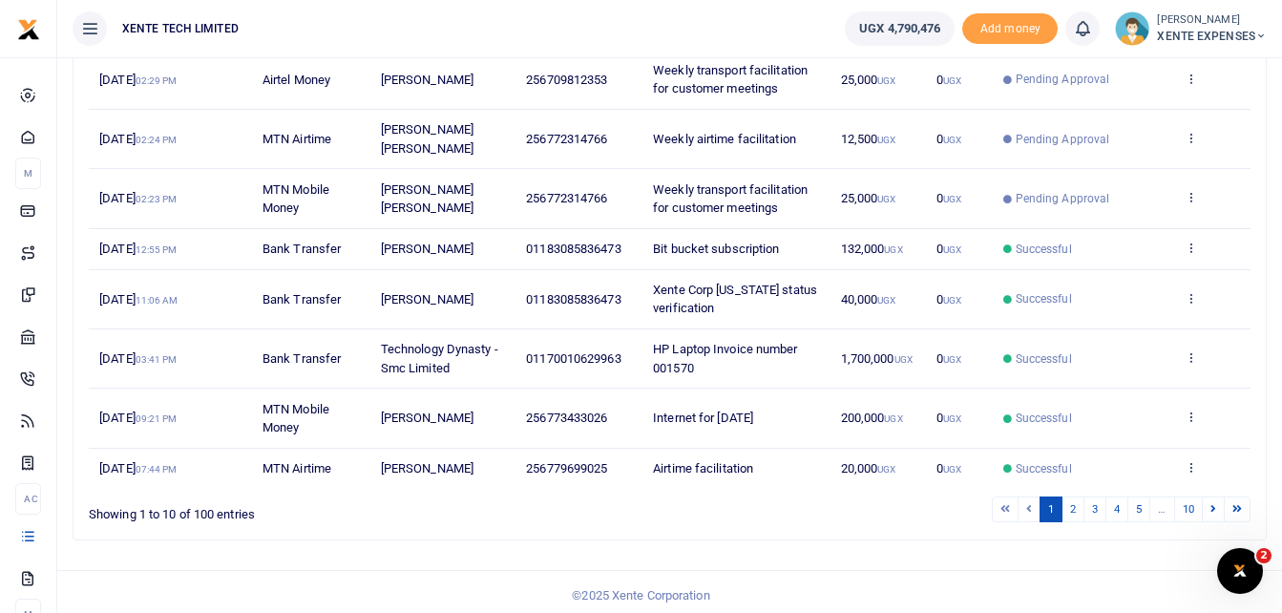
scroll to position [414, 0]
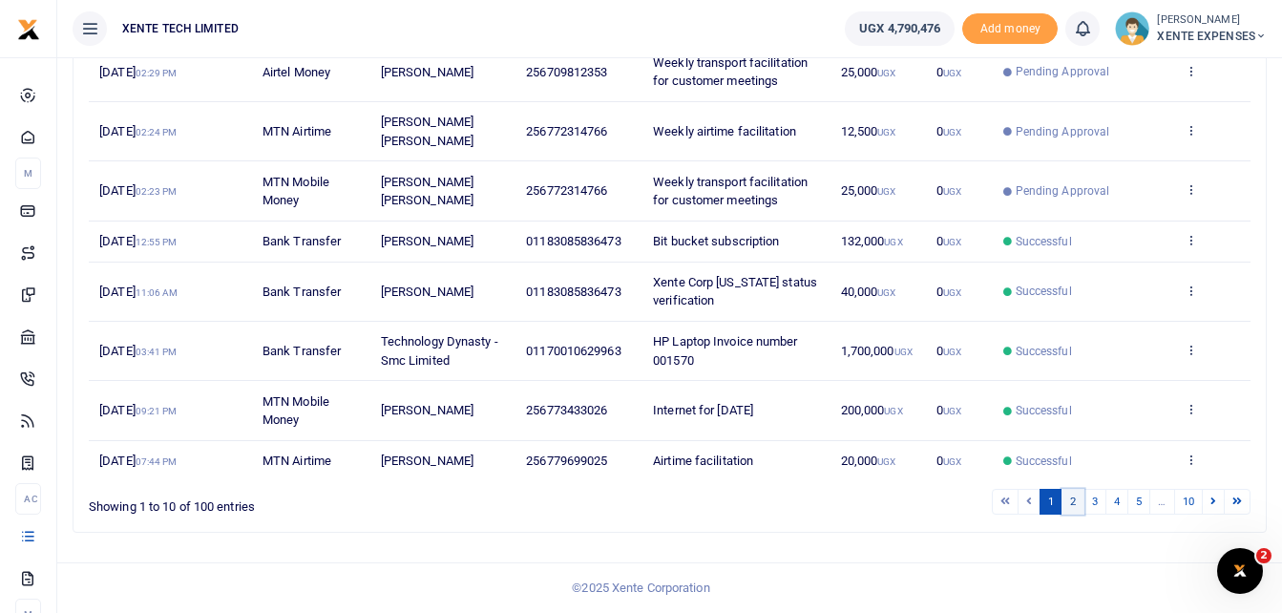
click at [1074, 499] on link "2" at bounding box center [1073, 502] width 23 height 26
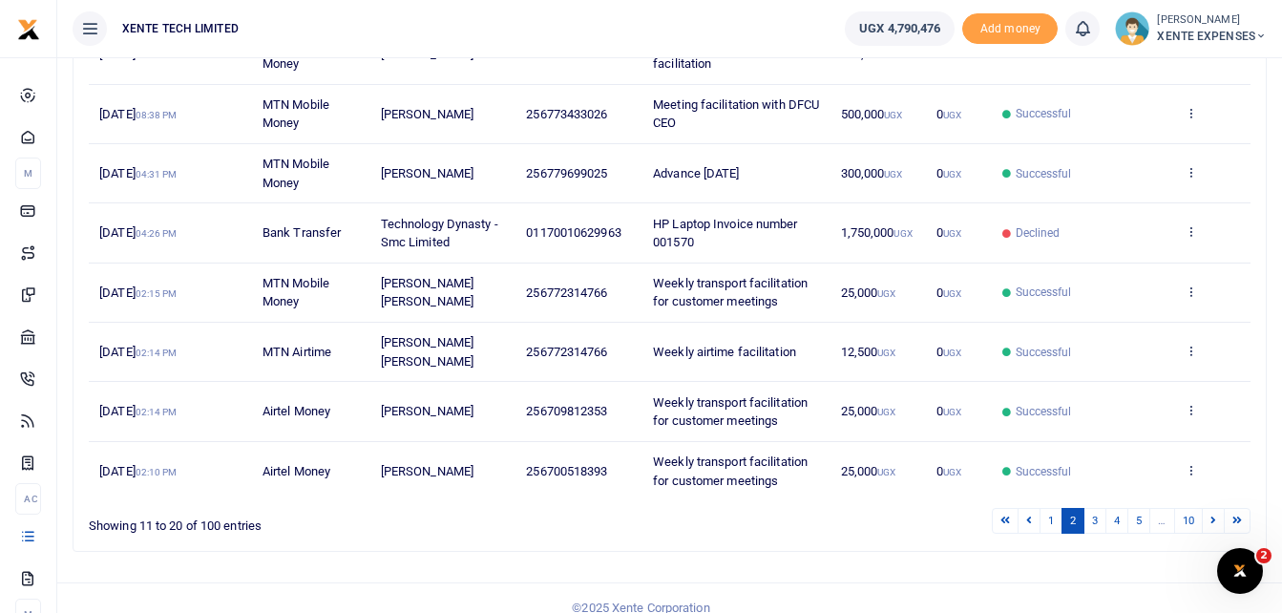
scroll to position [470, 0]
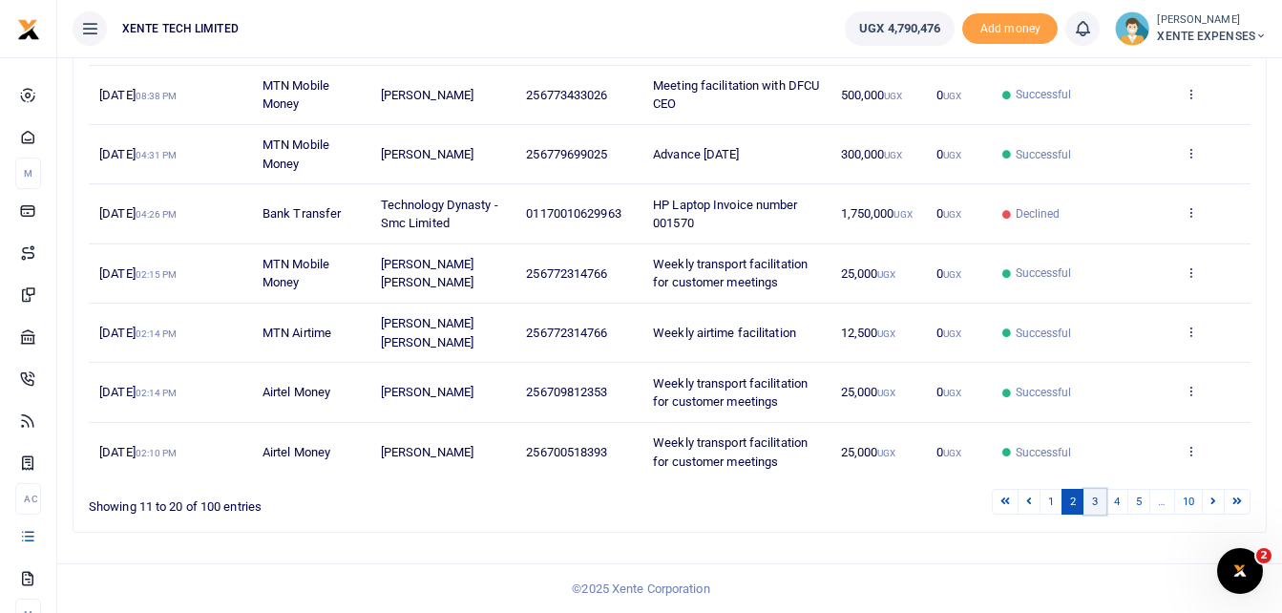
click at [1087, 499] on link "3" at bounding box center [1095, 502] width 23 height 26
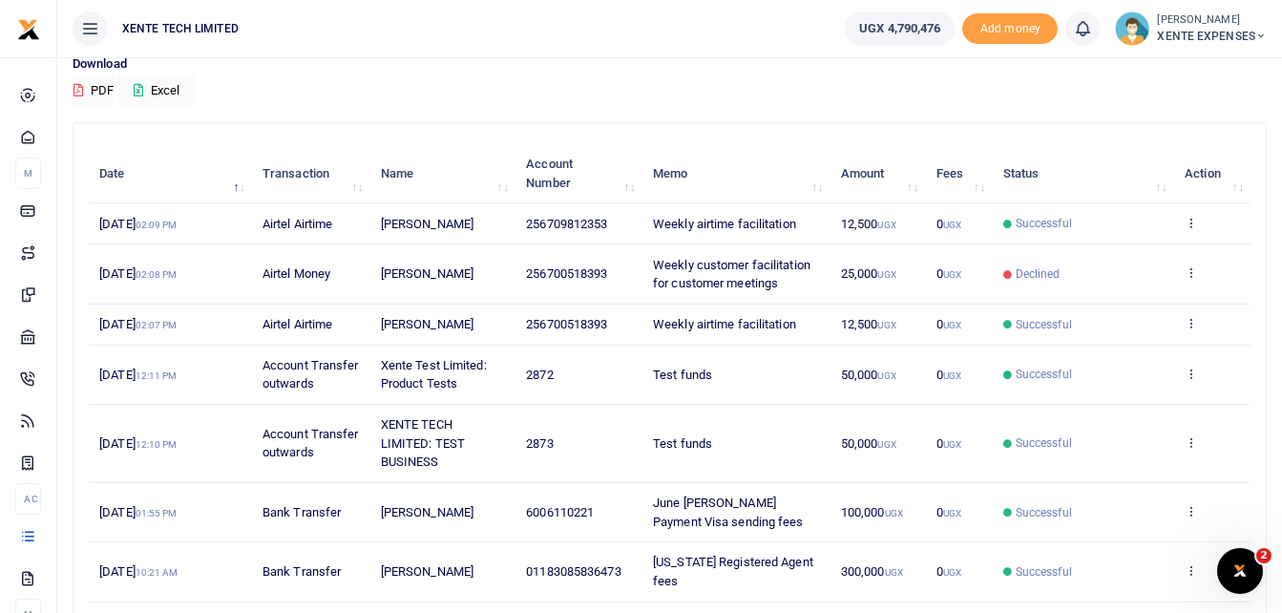
scroll to position [51, 0]
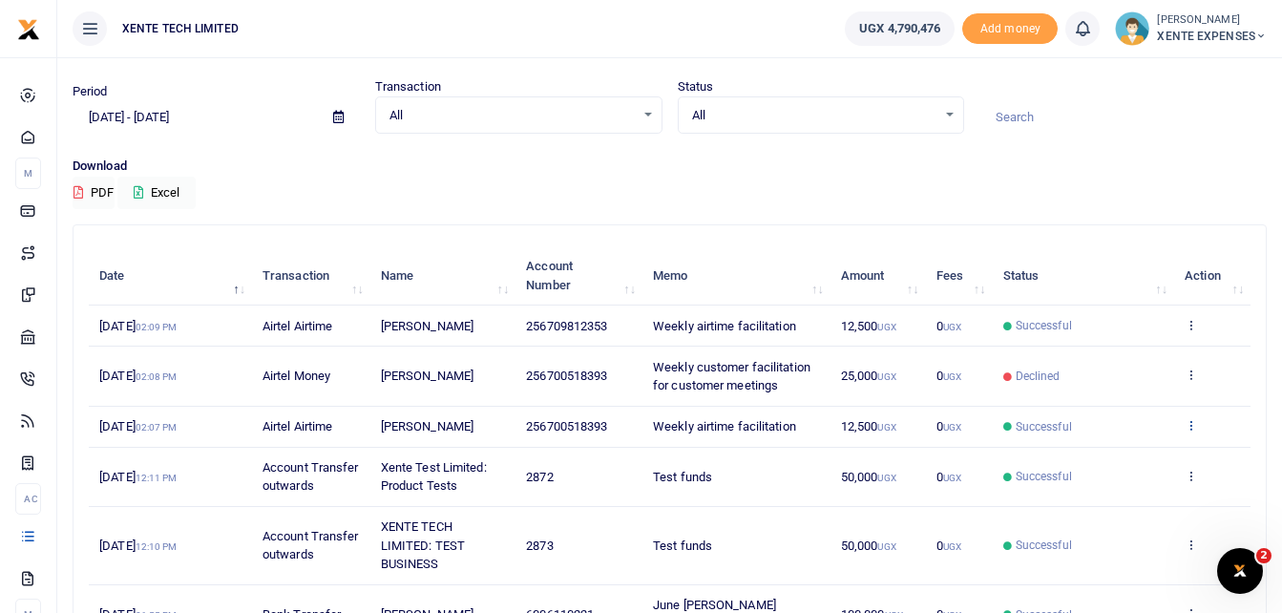
click at [1190, 420] on icon at bounding box center [1191, 424] width 12 height 13
click at [1125, 500] on link "Send again" at bounding box center [1120, 500] width 151 height 27
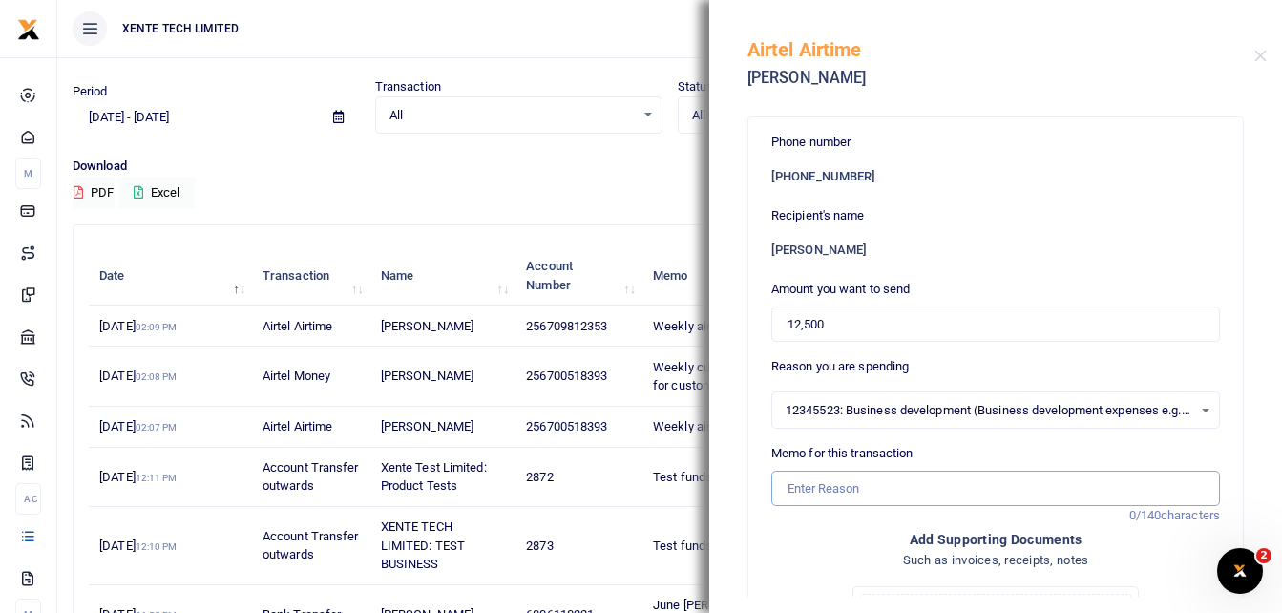
click at [810, 493] on input "Memo for this transaction" at bounding box center [995, 489] width 449 height 36
type input "Weekly airtime facilitation"
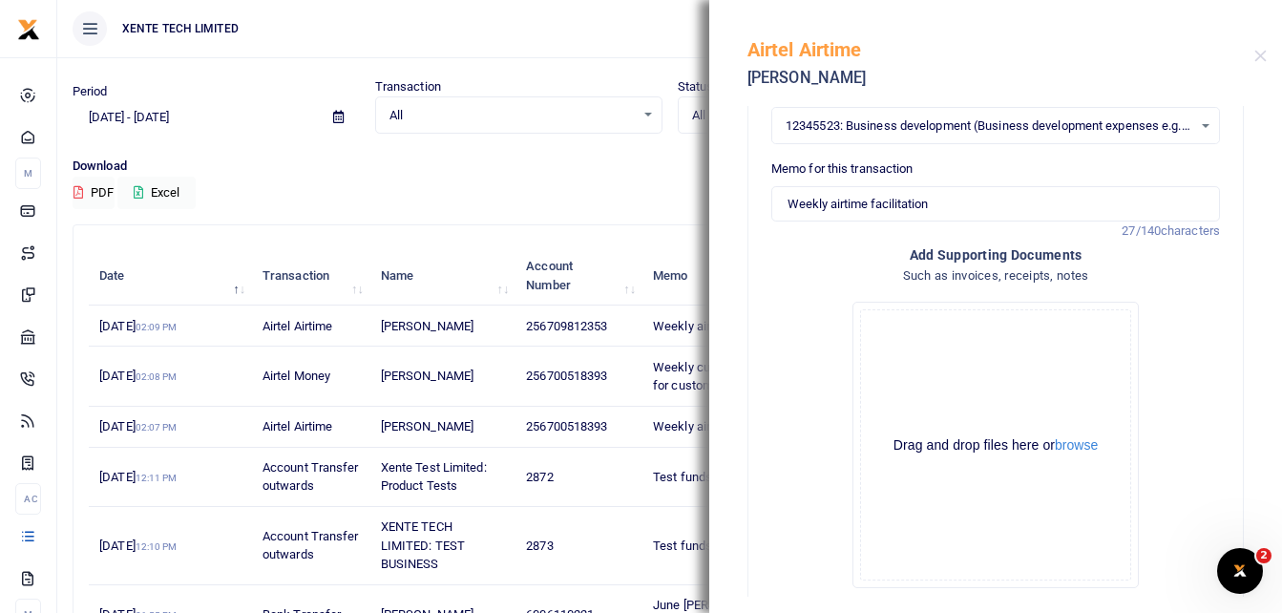
scroll to position [384, 0]
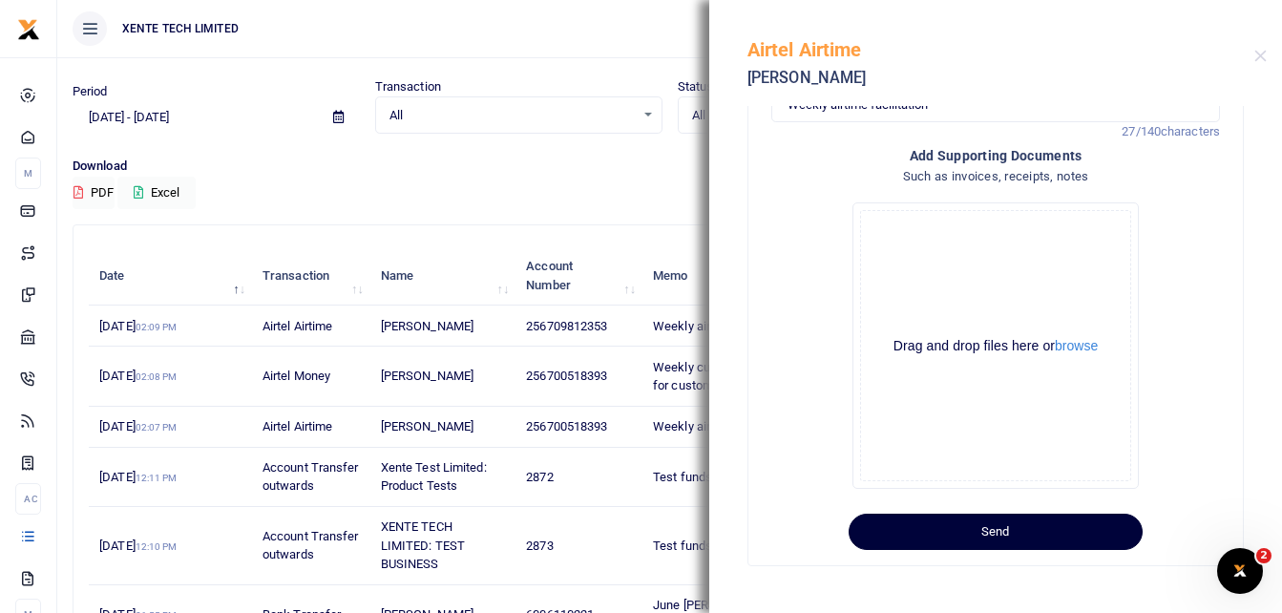
click at [1062, 530] on button "Send" at bounding box center [996, 532] width 294 height 36
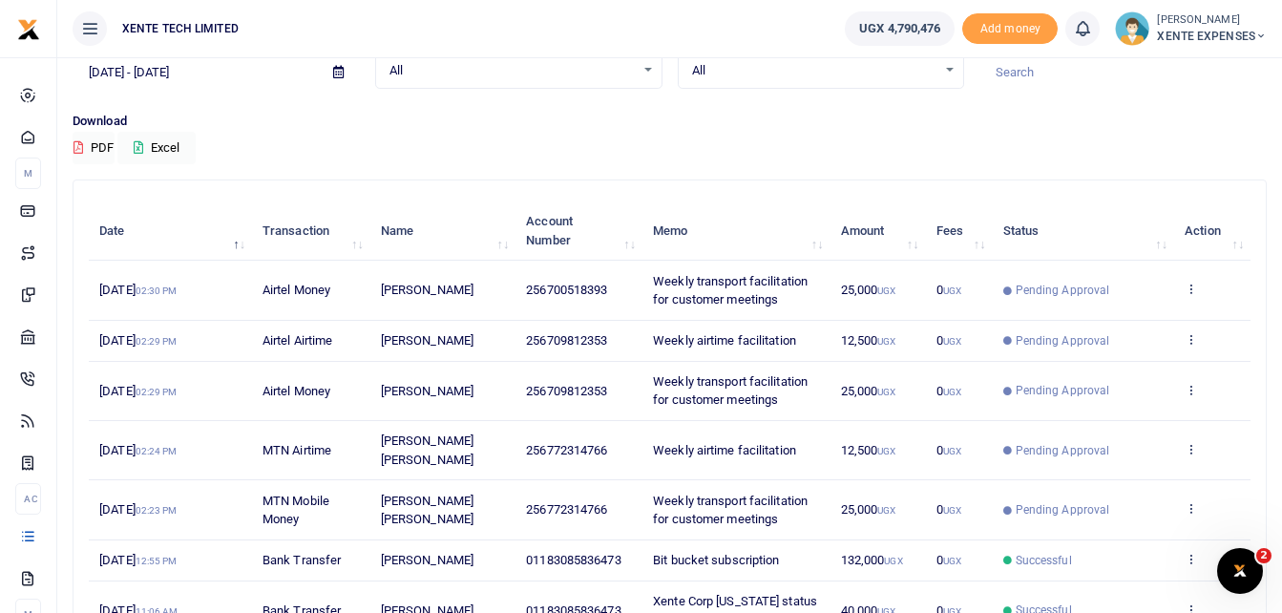
scroll to position [191, 0]
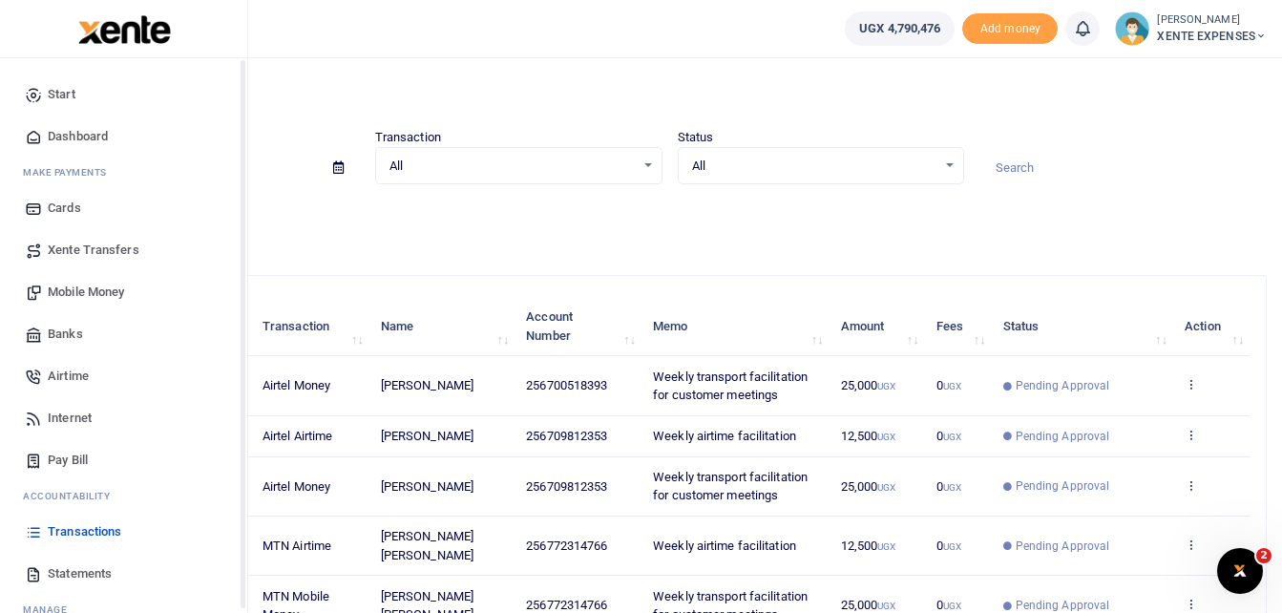
click at [67, 412] on span "Internet" at bounding box center [70, 418] width 44 height 19
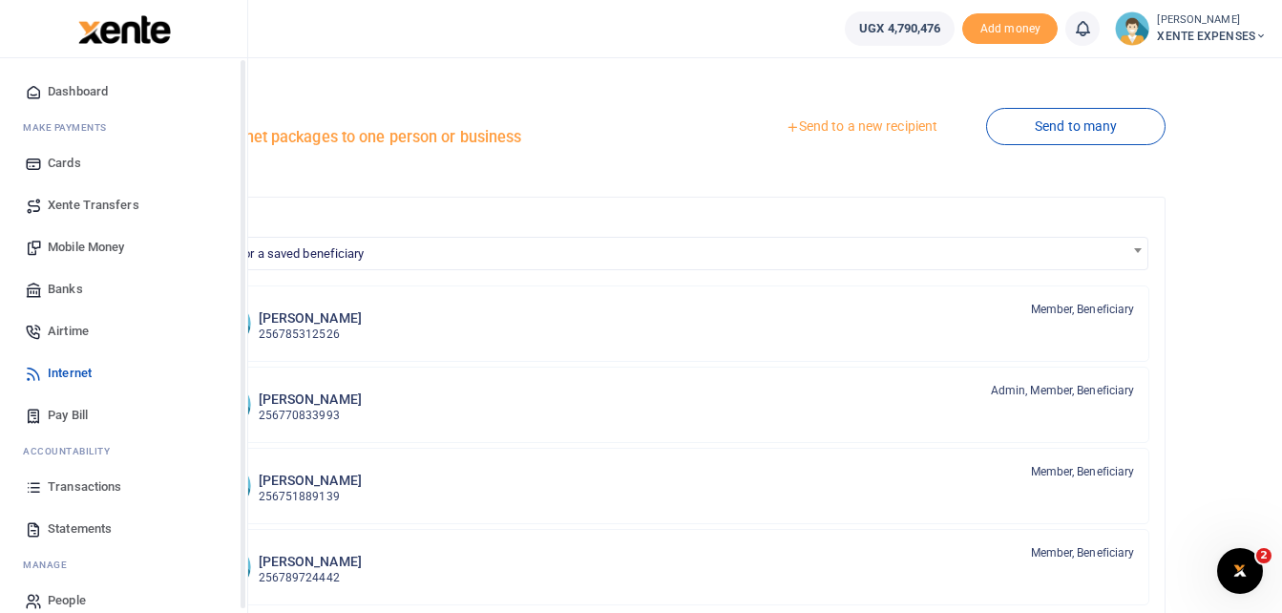
scroll to position [68, 0]
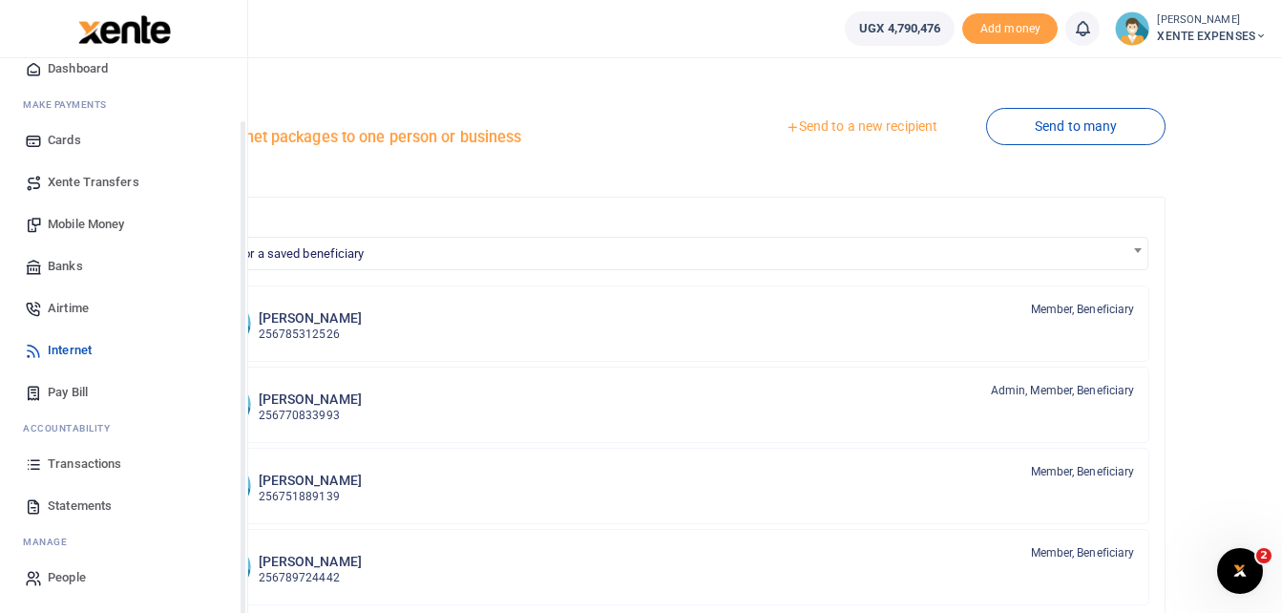
click at [90, 461] on span "Transactions" at bounding box center [85, 463] width 74 height 19
